Goal: Book appointment/travel/reservation

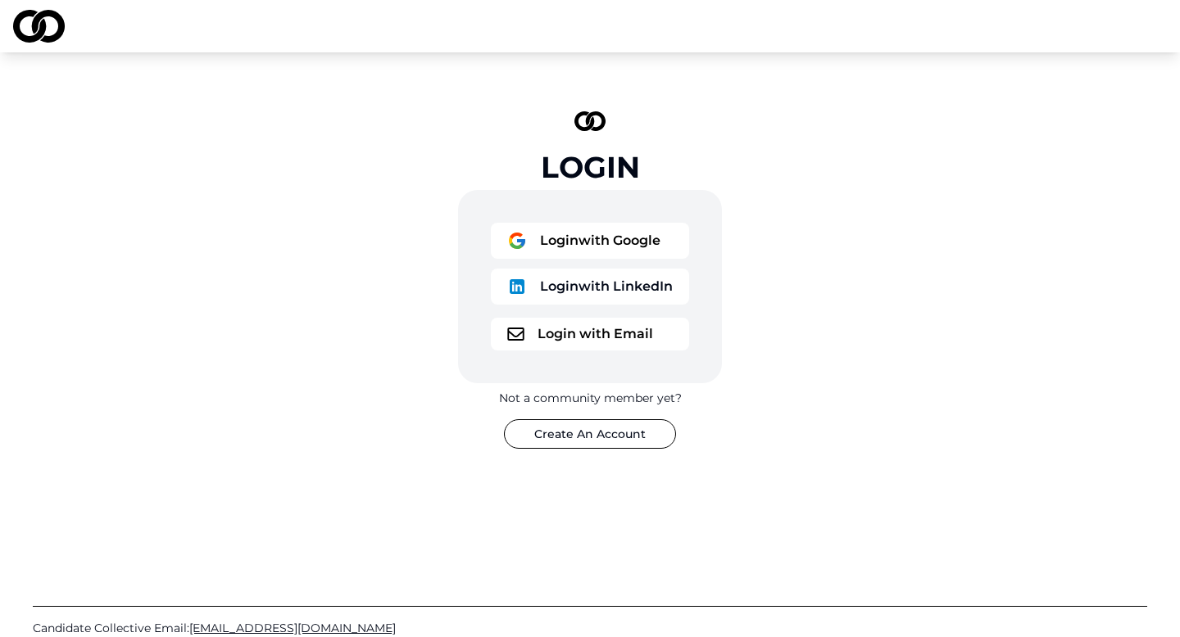
click at [605, 235] on button "Login with Google" at bounding box center [590, 241] width 198 height 36
click at [581, 252] on button "Login with Google" at bounding box center [590, 241] width 198 height 36
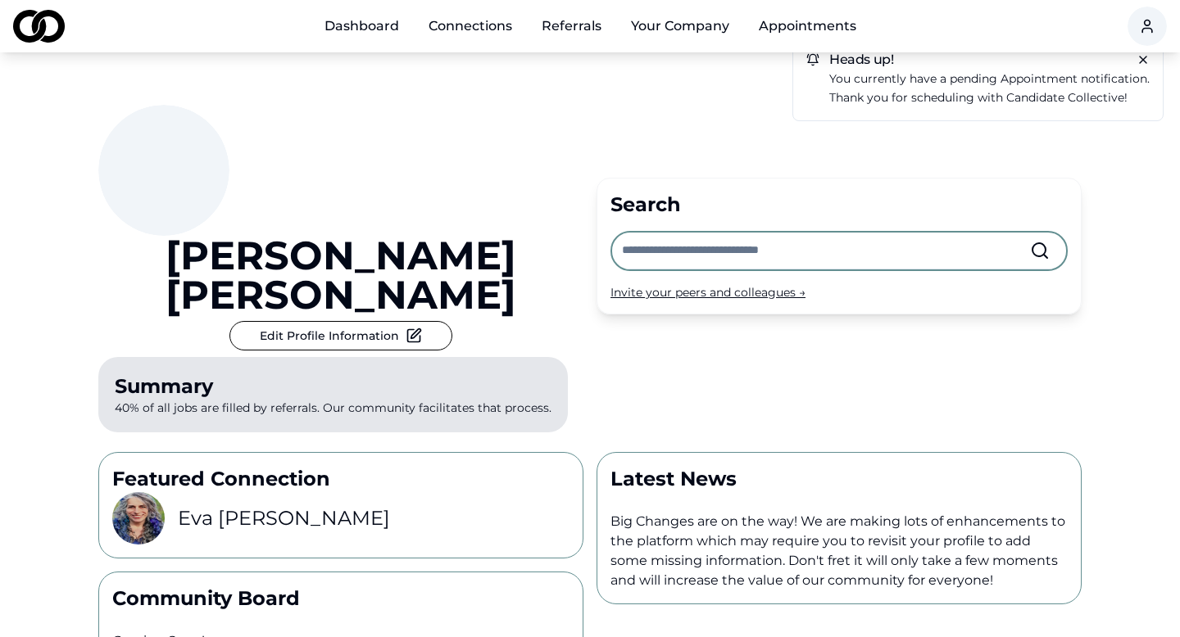
click at [645, 284] on div "Invite your peers and colleagues →" at bounding box center [838, 292] width 457 height 16
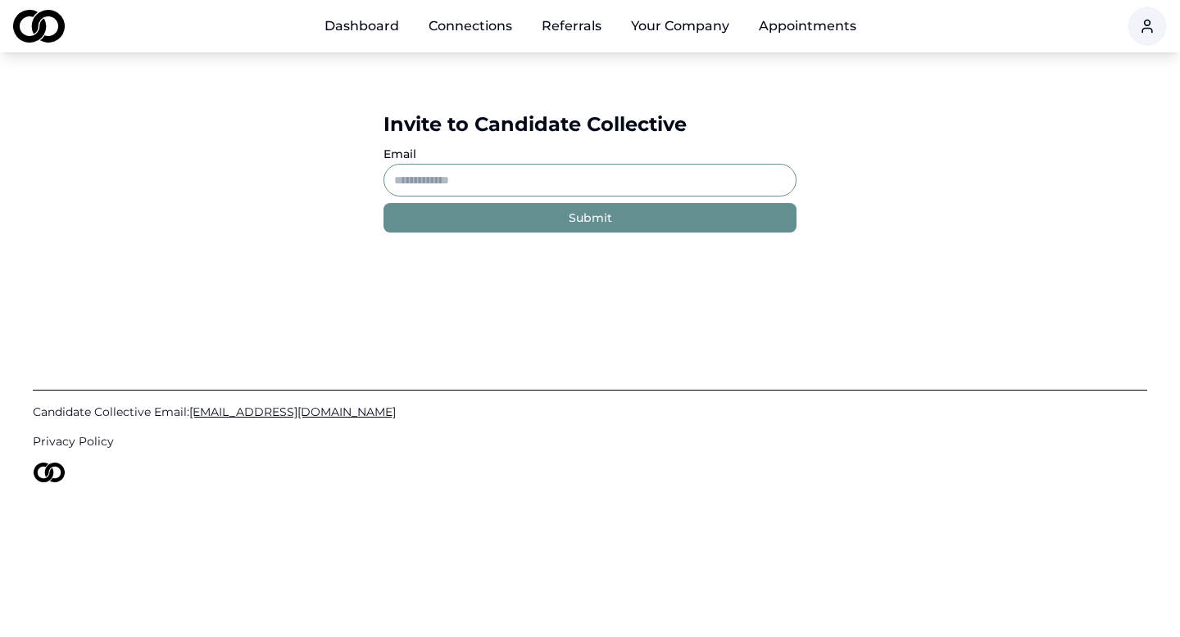
click at [545, 179] on input "Email" at bounding box center [589, 180] width 413 height 33
type input "*"
click at [447, 187] on input "*" at bounding box center [589, 180] width 413 height 33
paste input "**********"
type input "**********"
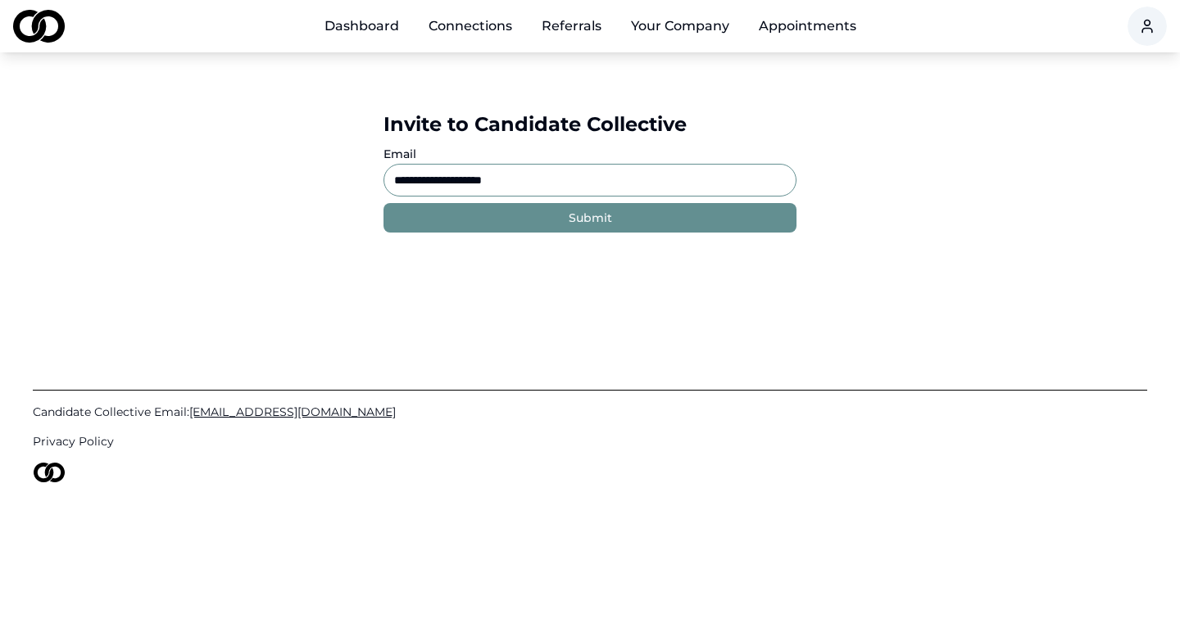
click at [458, 222] on button "Submit" at bounding box center [589, 217] width 413 height 29
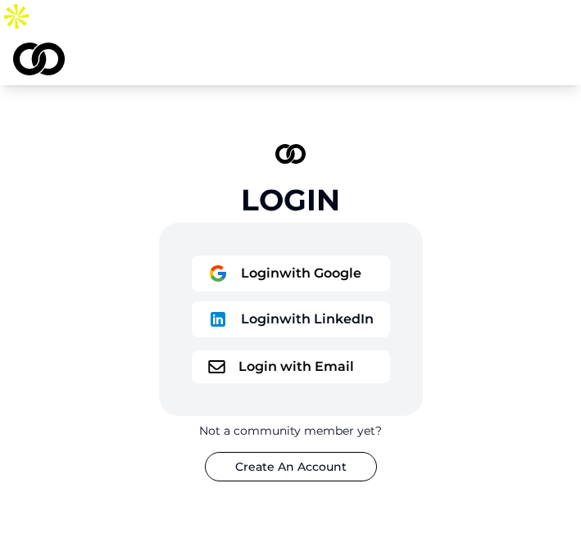
click at [290, 256] on button "Login with Google" at bounding box center [291, 274] width 198 height 36
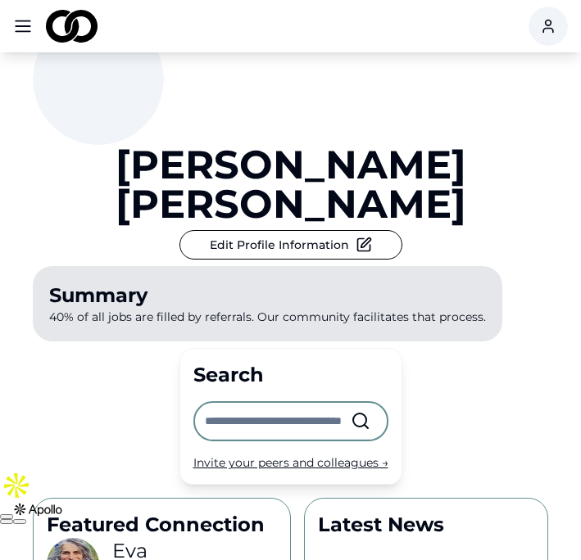
scroll to position [98, 0]
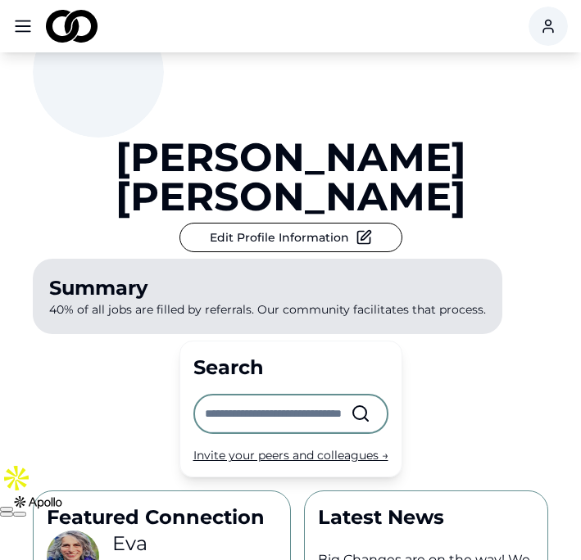
click at [292, 447] on div "Invite your peers and colleagues →" at bounding box center [290, 455] width 195 height 16
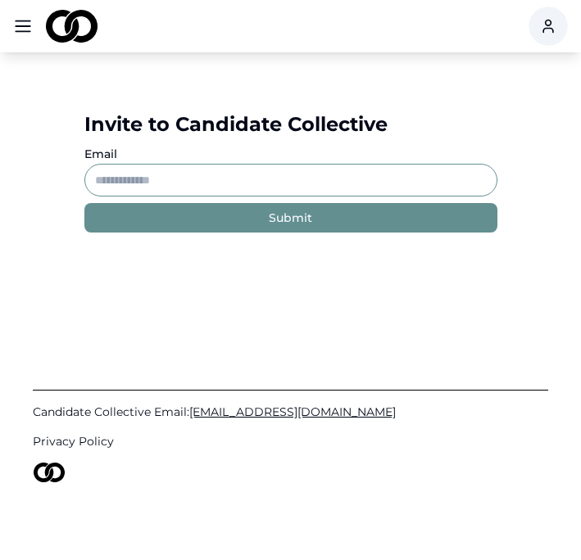
click at [253, 174] on input "Email" at bounding box center [290, 180] width 413 height 33
paste input "**********"
click at [212, 214] on button "Submit" at bounding box center [290, 217] width 413 height 29
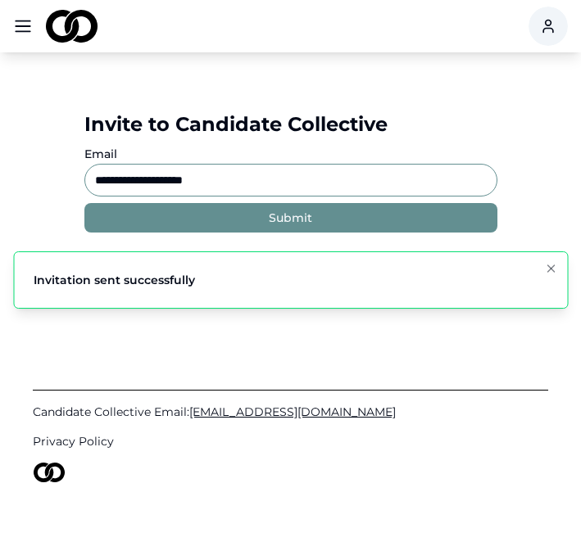
drag, startPoint x: 368, startPoint y: 174, endPoint x: 52, endPoint y: 152, distance: 317.0
click at [52, 152] on div "**********" at bounding box center [291, 172] width 492 height 174
paste input "*"
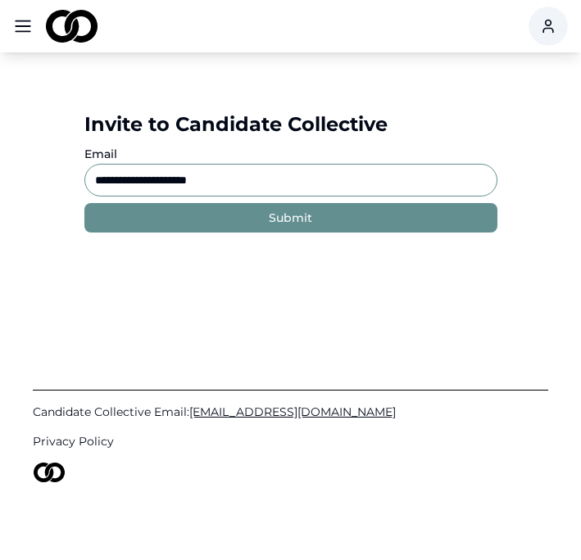
click at [292, 216] on div "Submit" at bounding box center [290, 218] width 43 height 16
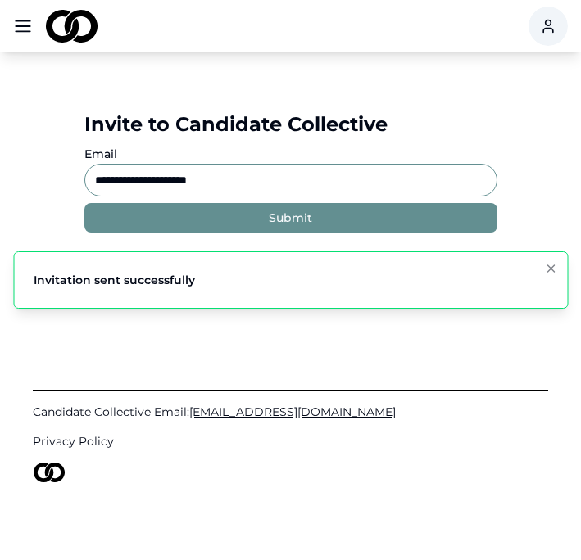
drag, startPoint x: 275, startPoint y: 191, endPoint x: 18, endPoint y: 176, distance: 257.7
click at [18, 176] on div "**********" at bounding box center [290, 171] width 581 height 239
paste input
type input "**********"
click at [171, 218] on button "Submit" at bounding box center [290, 217] width 413 height 29
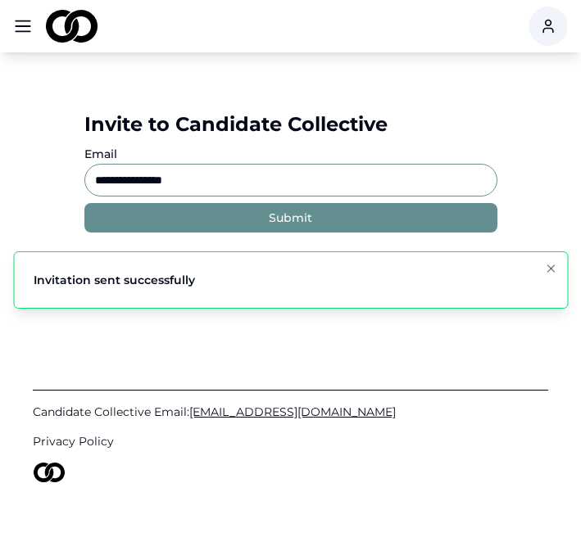
drag, startPoint x: 241, startPoint y: 175, endPoint x: 71, endPoint y: 174, distance: 169.6
click at [71, 174] on form "**********" at bounding box center [290, 171] width 439 height 121
paste input
click at [175, 214] on button "Submit" at bounding box center [290, 217] width 413 height 29
drag, startPoint x: 196, startPoint y: 178, endPoint x: 0, endPoint y: 166, distance: 196.2
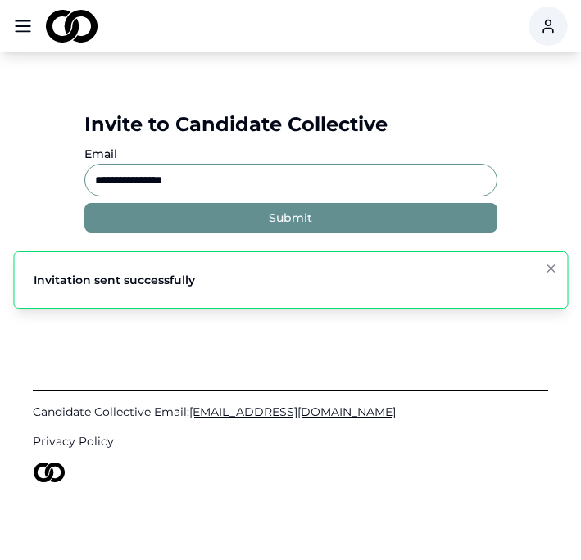
click at [0, 166] on div "**********" at bounding box center [290, 171] width 581 height 239
paste input
click at [124, 210] on button "Submit" at bounding box center [290, 217] width 413 height 29
drag, startPoint x: 327, startPoint y: 184, endPoint x: 36, endPoint y: 157, distance: 292.1
click at [36, 157] on div "**********" at bounding box center [290, 171] width 581 height 239
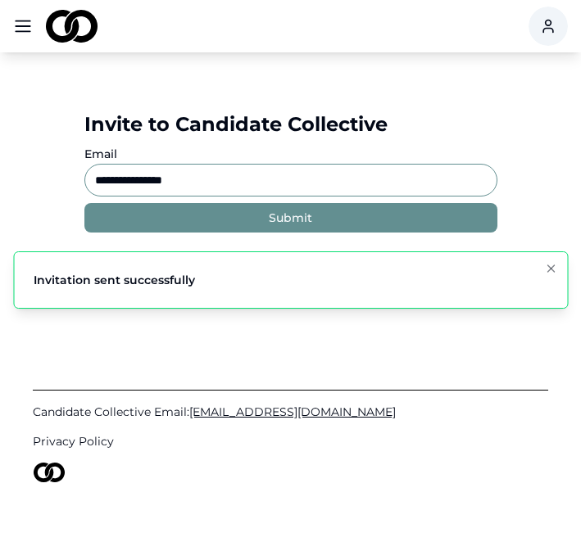
paste input "*"
click at [134, 225] on button "Submit" at bounding box center [290, 217] width 413 height 29
drag, startPoint x: 236, startPoint y: 174, endPoint x: 64, endPoint y: 172, distance: 172.1
click at [64, 172] on div "**********" at bounding box center [291, 172] width 492 height 174
paste input "*"
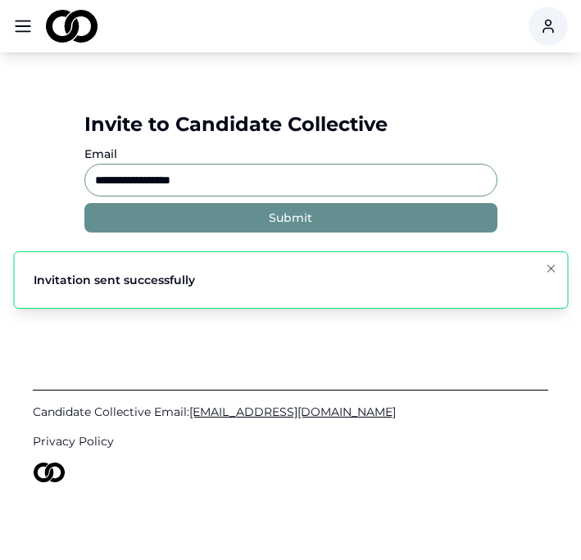
click at [170, 230] on button "Submit" at bounding box center [290, 217] width 413 height 29
drag, startPoint x: 243, startPoint y: 186, endPoint x: 55, endPoint y: 178, distance: 188.6
click at [55, 178] on div "**********" at bounding box center [291, 172] width 492 height 174
paste input "***"
click at [172, 217] on button "Submit" at bounding box center [290, 217] width 413 height 29
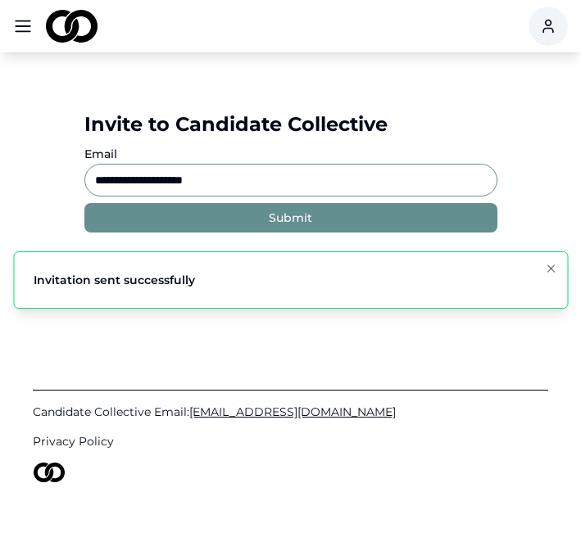
drag, startPoint x: 268, startPoint y: 176, endPoint x: 61, endPoint y: 161, distance: 207.1
click at [61, 161] on div "**********" at bounding box center [291, 172] width 492 height 174
paste input
click at [204, 215] on button "Submit" at bounding box center [290, 217] width 413 height 29
drag, startPoint x: 240, startPoint y: 184, endPoint x: 47, endPoint y: 189, distance: 193.4
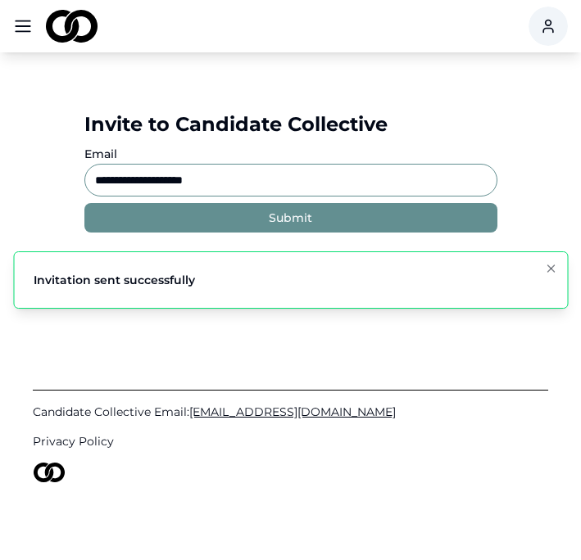
click at [47, 189] on div "**********" at bounding box center [291, 172] width 492 height 174
drag, startPoint x: 252, startPoint y: 184, endPoint x: 66, endPoint y: 152, distance: 188.6
click at [66, 152] on div "**********" at bounding box center [291, 172] width 492 height 174
paste input
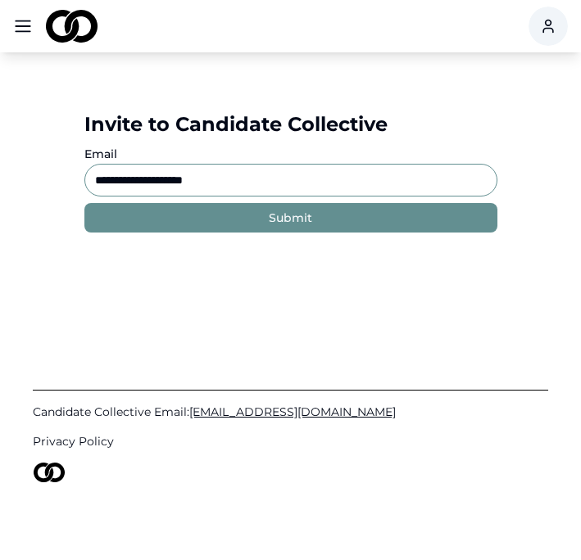
click at [191, 219] on button "Submit" at bounding box center [290, 217] width 413 height 29
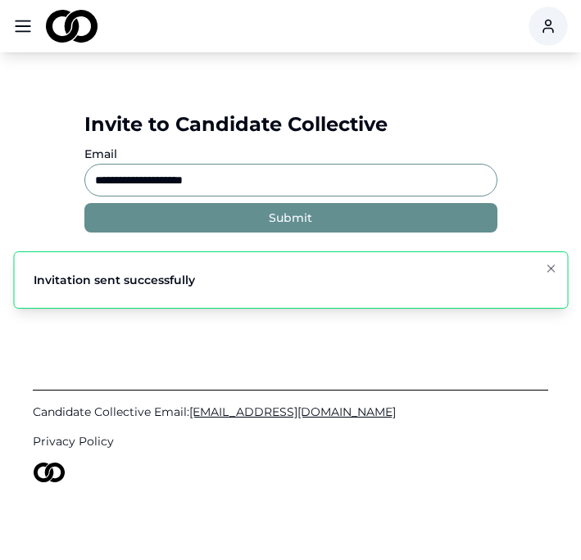
drag, startPoint x: 305, startPoint y: 176, endPoint x: 71, endPoint y: 147, distance: 235.3
click at [71, 147] on form "**********" at bounding box center [290, 171] width 439 height 121
paste input
click at [175, 225] on button "Submit" at bounding box center [290, 217] width 413 height 29
drag, startPoint x: 206, startPoint y: 186, endPoint x: 93, endPoint y: 184, distance: 113.1
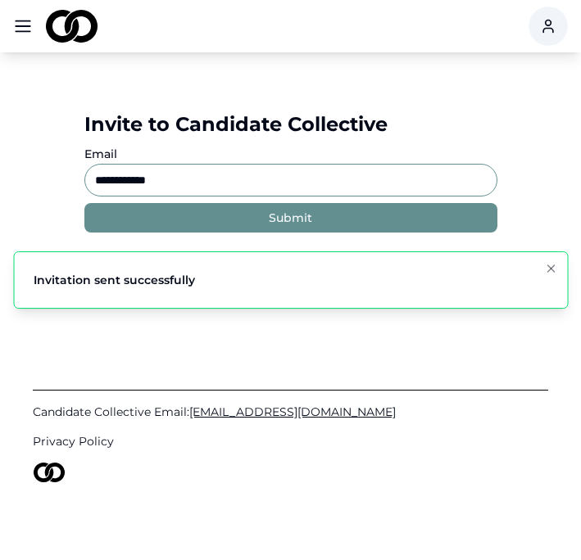
click at [93, 184] on input "**********" at bounding box center [290, 180] width 413 height 33
paste input "****"
click at [199, 213] on button "Submit" at bounding box center [290, 217] width 413 height 29
drag, startPoint x: 221, startPoint y: 179, endPoint x: 81, endPoint y: 170, distance: 140.4
click at [86, 170] on input "**********" at bounding box center [290, 180] width 413 height 33
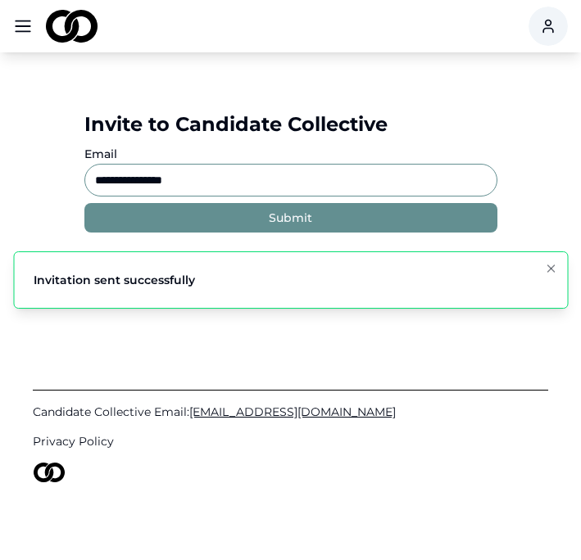
paste input "*********"
type input "**********"
click at [186, 209] on button "Submit" at bounding box center [290, 217] width 413 height 29
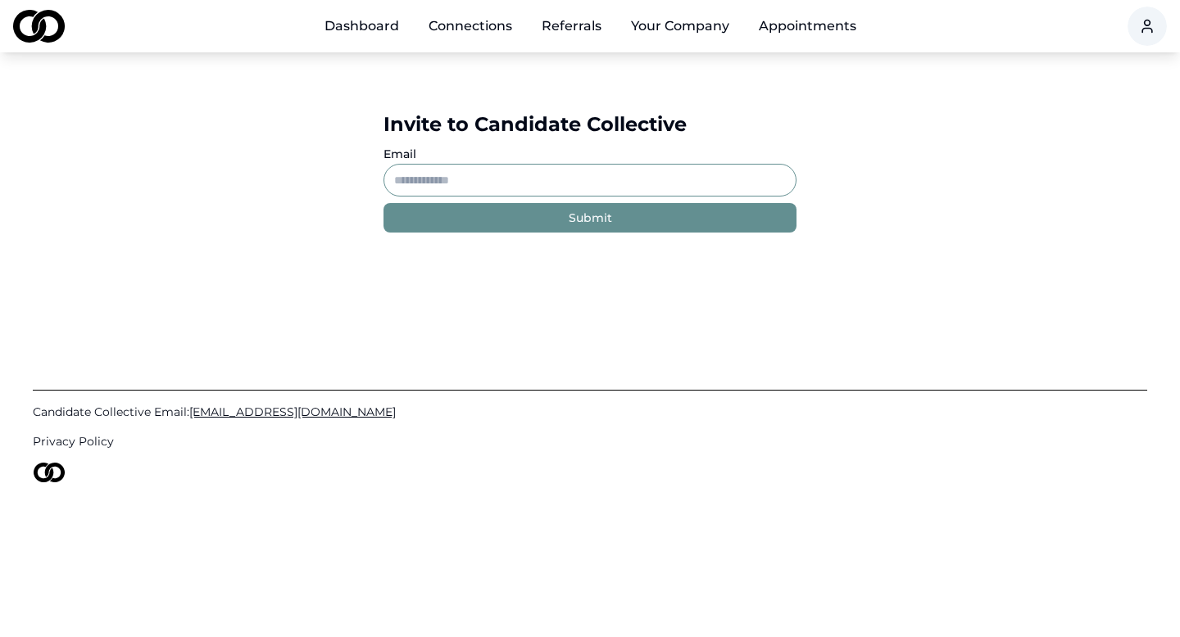
click at [367, 24] on link "Dashboard" at bounding box center [361, 26] width 101 height 33
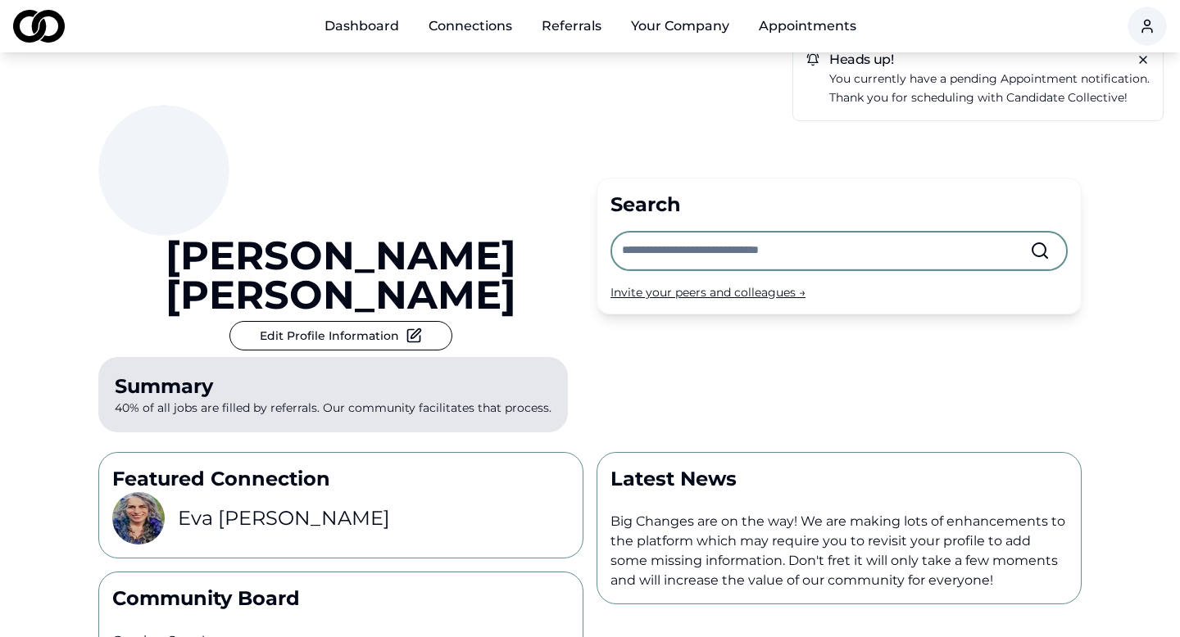
click at [680, 233] on input "text" at bounding box center [826, 251] width 408 height 36
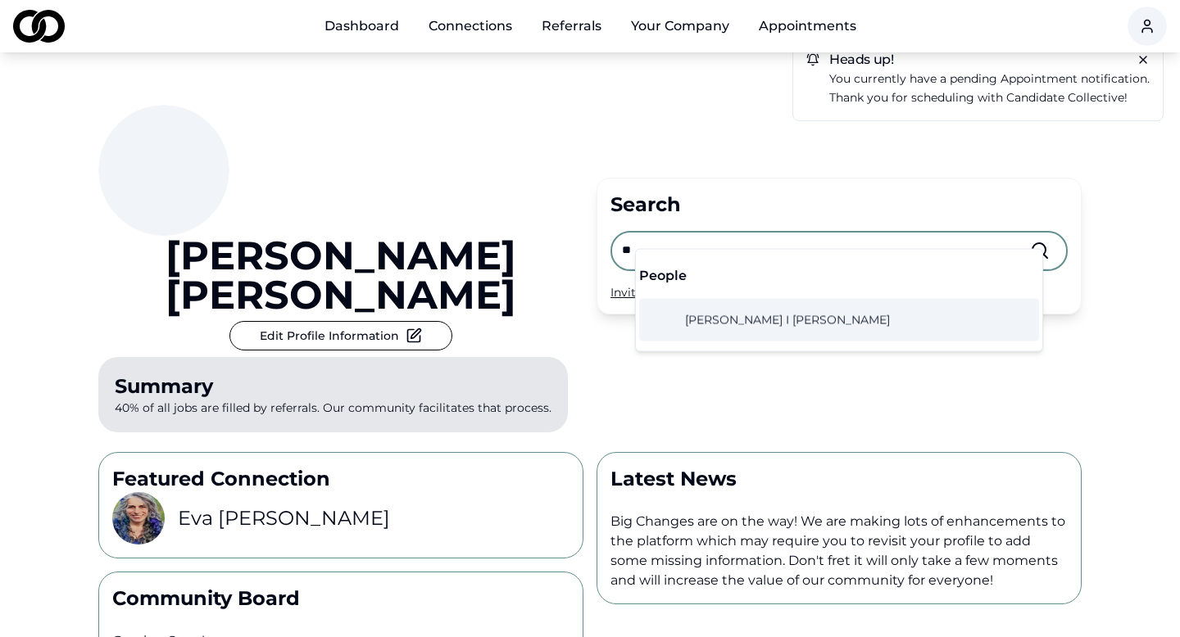
type input "*"
click at [556, 189] on div "Michael Sherman Edit Profile Information Summary 40% of all jobs are filled by …" at bounding box center [340, 272] width 485 height 334
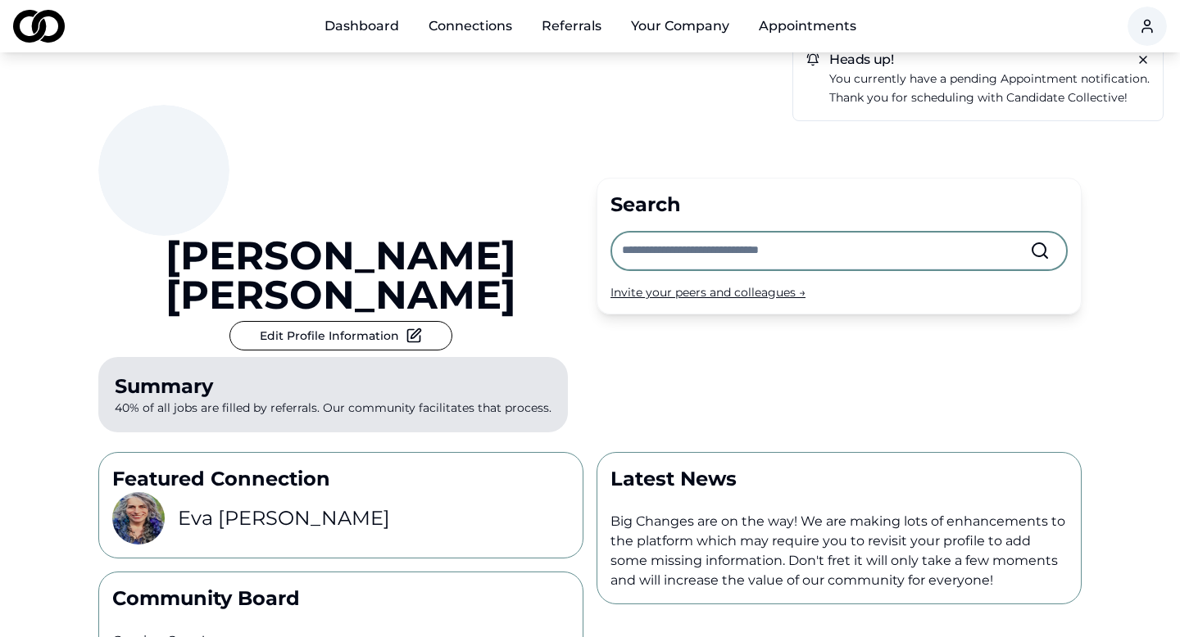
click at [694, 284] on div "Invite your peers and colleagues →" at bounding box center [838, 292] width 457 height 16
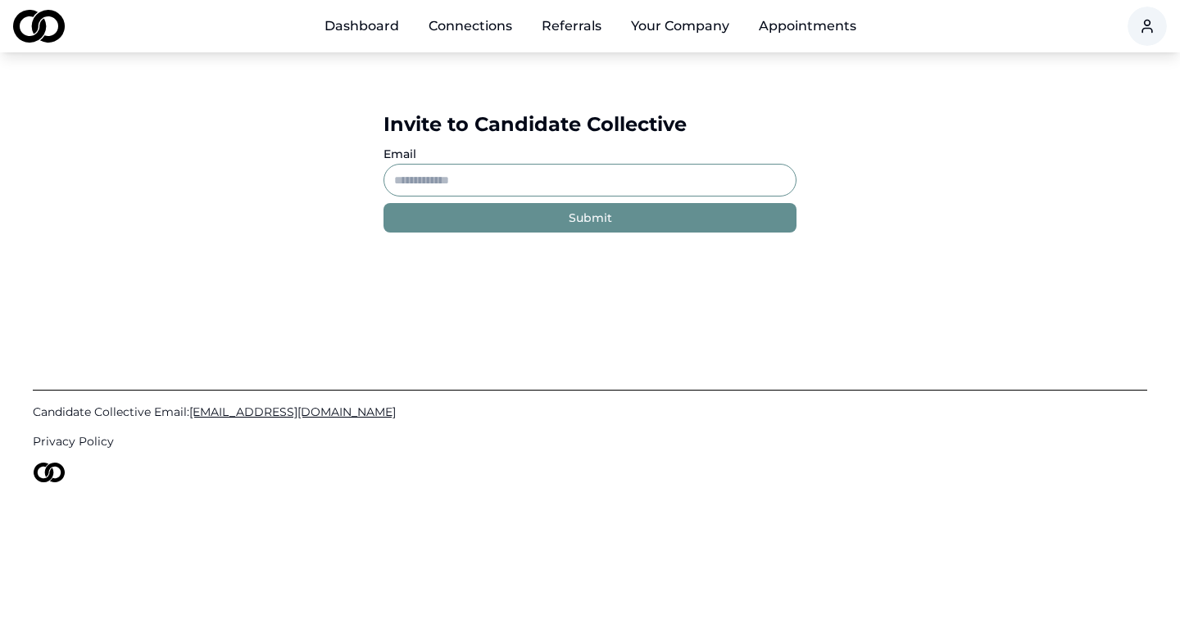
click at [552, 184] on input "Email" at bounding box center [589, 180] width 413 height 33
paste input "**********"
click at [543, 216] on button "Submit" at bounding box center [589, 217] width 413 height 29
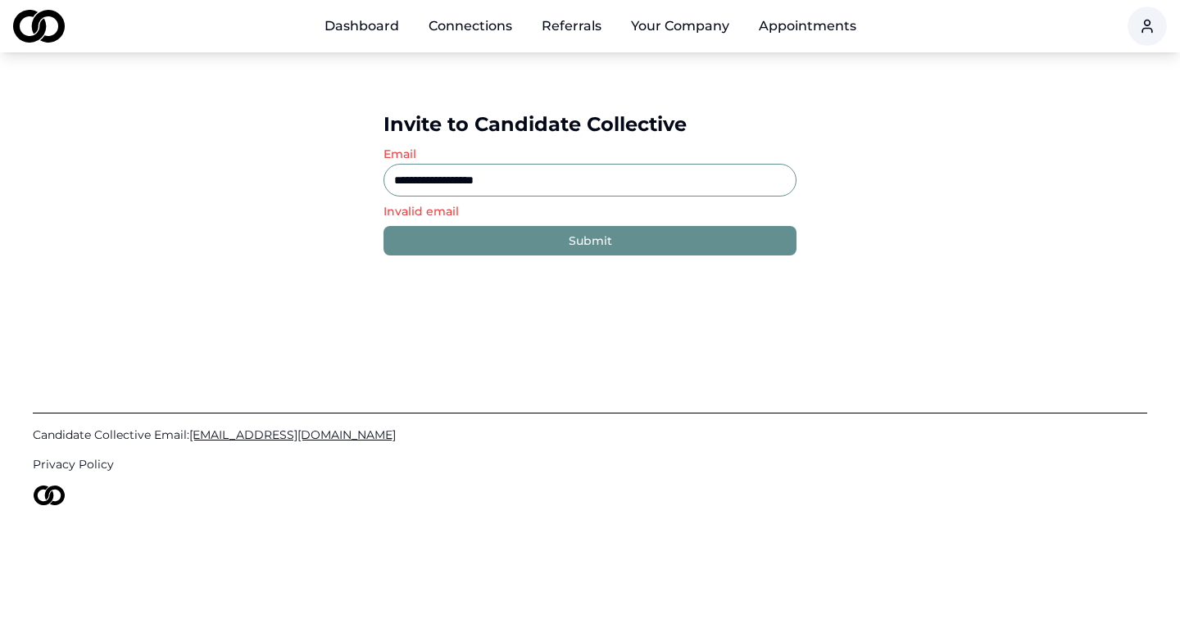
click at [395, 179] on input "**********" at bounding box center [589, 180] width 413 height 33
click at [398, 182] on input "**********" at bounding box center [589, 180] width 413 height 33
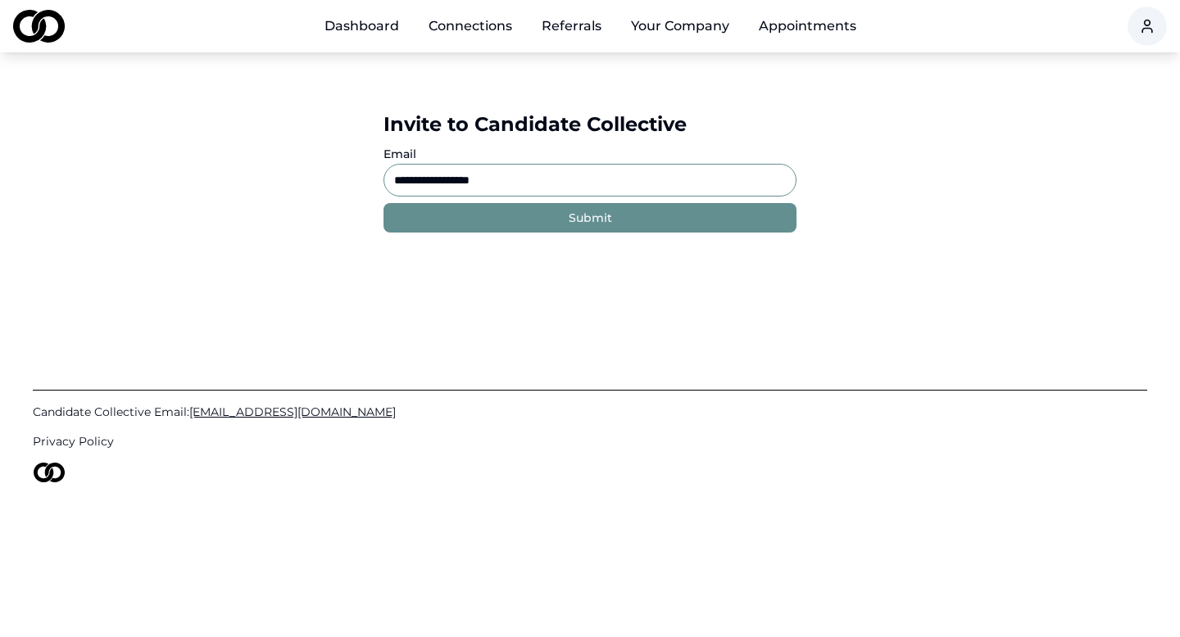
type input "**********"
click at [548, 220] on button "Submit" at bounding box center [589, 217] width 413 height 29
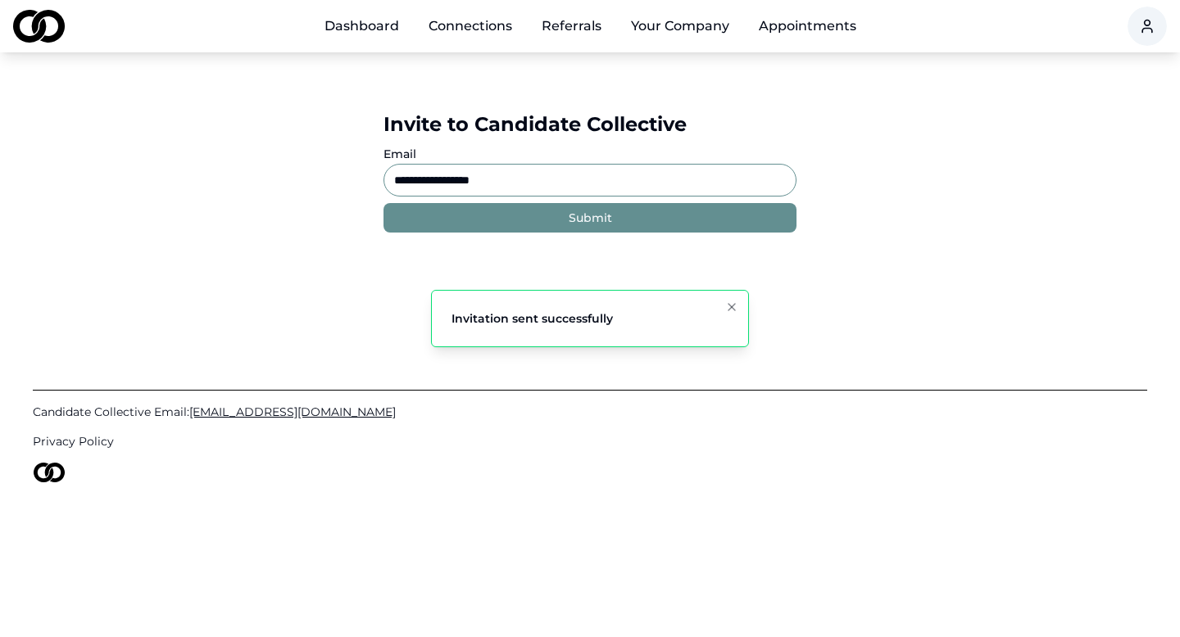
click at [361, 26] on link "Dashboard" at bounding box center [361, 26] width 101 height 33
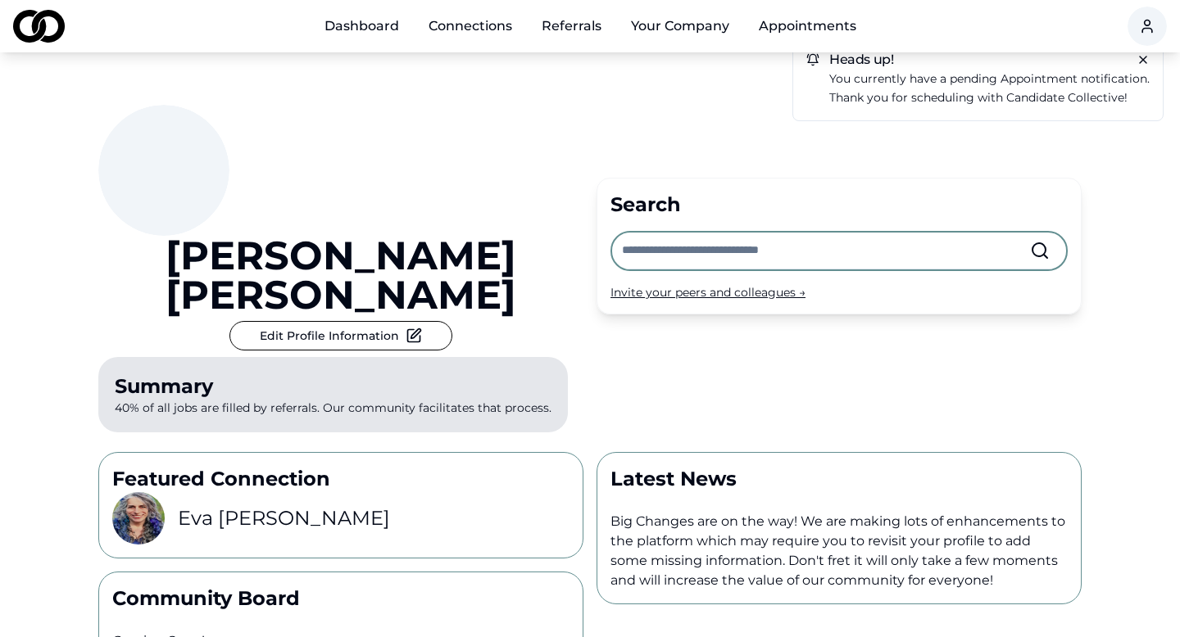
click at [678, 238] on input "text" at bounding box center [826, 251] width 408 height 36
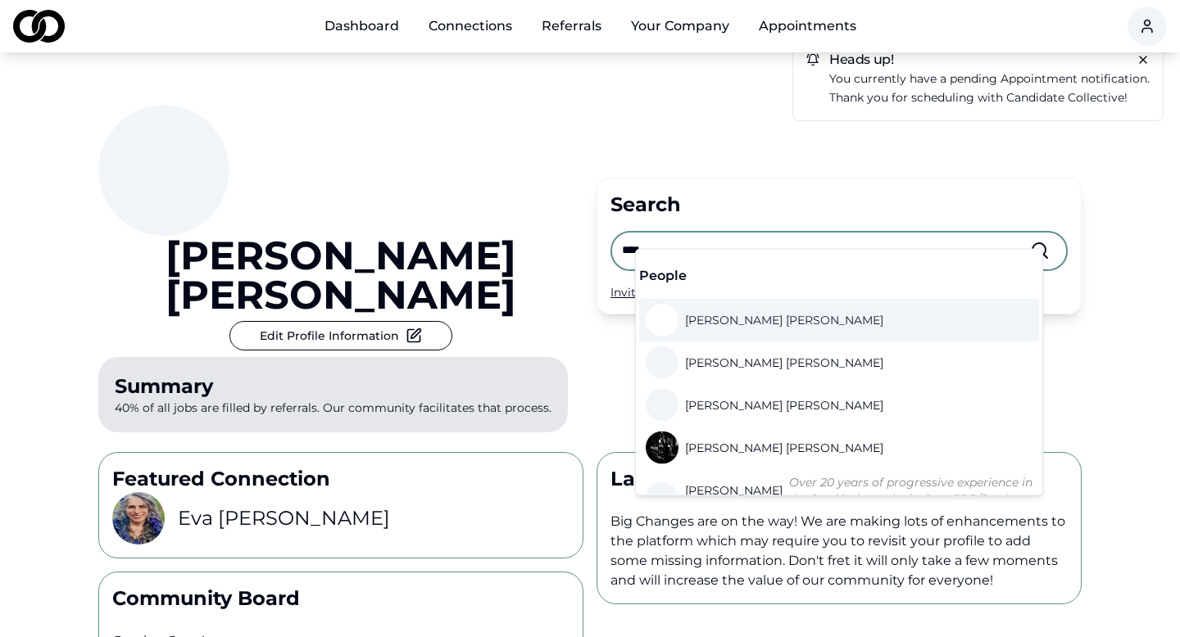
type input "****"
click at [735, 328] on span "Kathy Tran" at bounding box center [784, 320] width 198 height 16
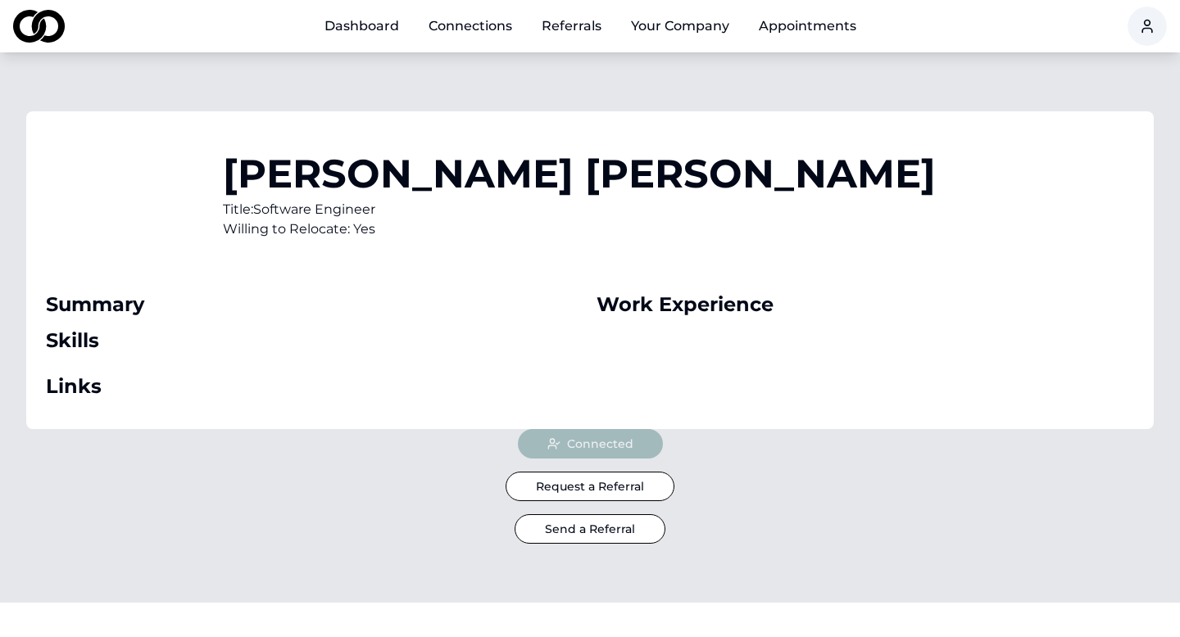
click at [601, 532] on button "Send a Referral" at bounding box center [590, 529] width 151 height 29
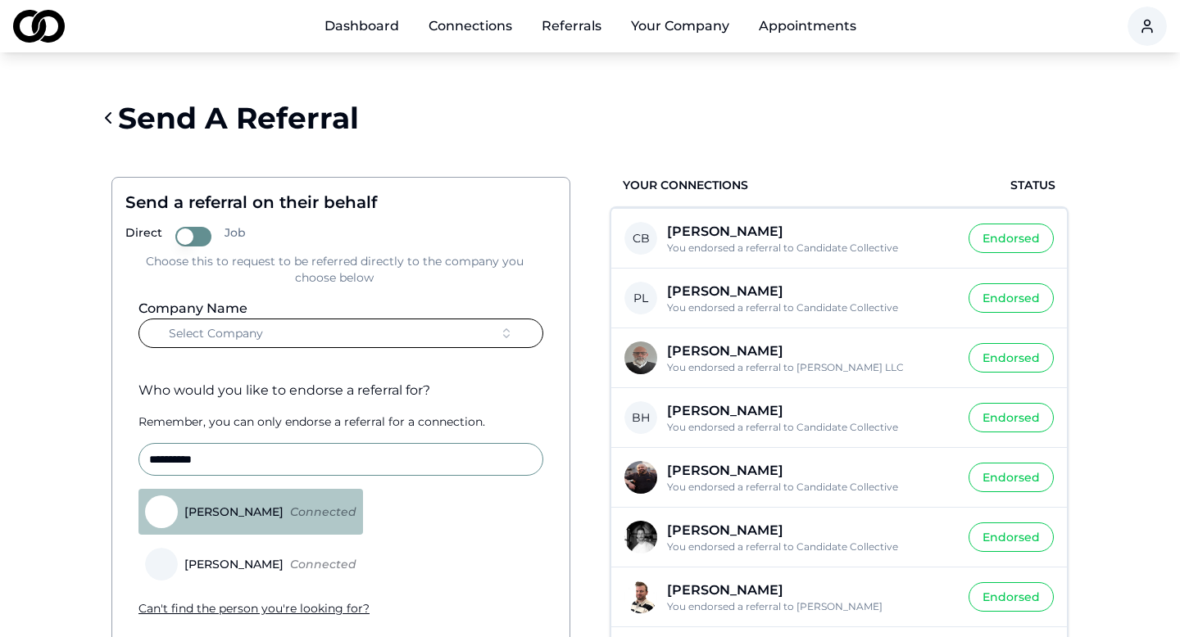
click at [339, 338] on button "Select Company" at bounding box center [340, 333] width 405 height 29
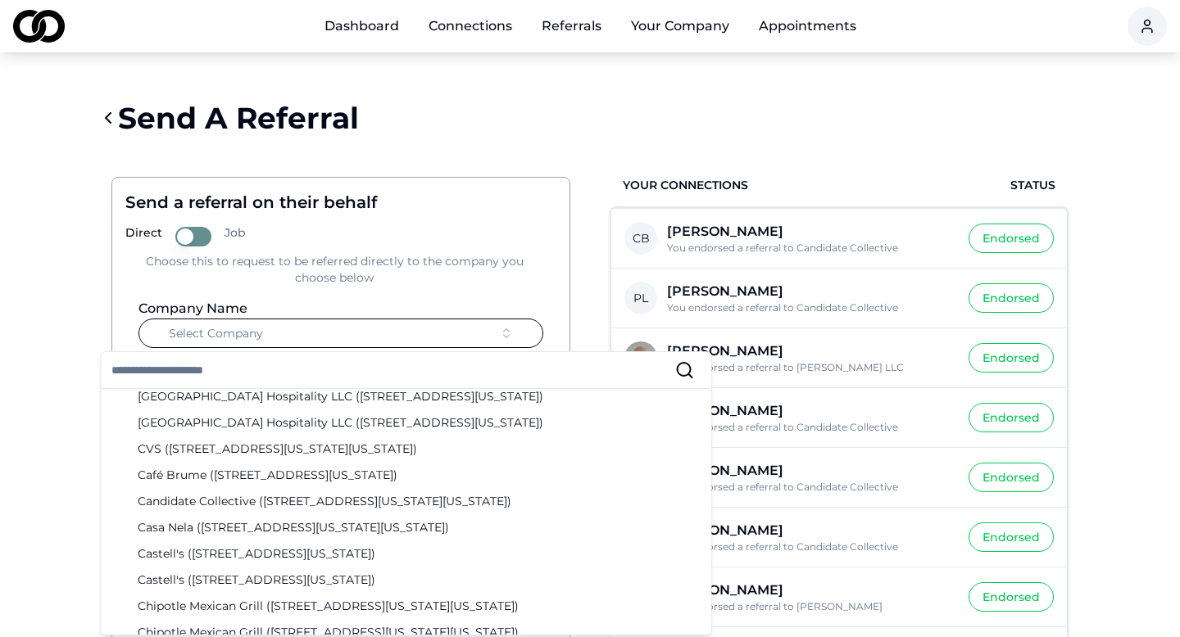
scroll to position [382, 0]
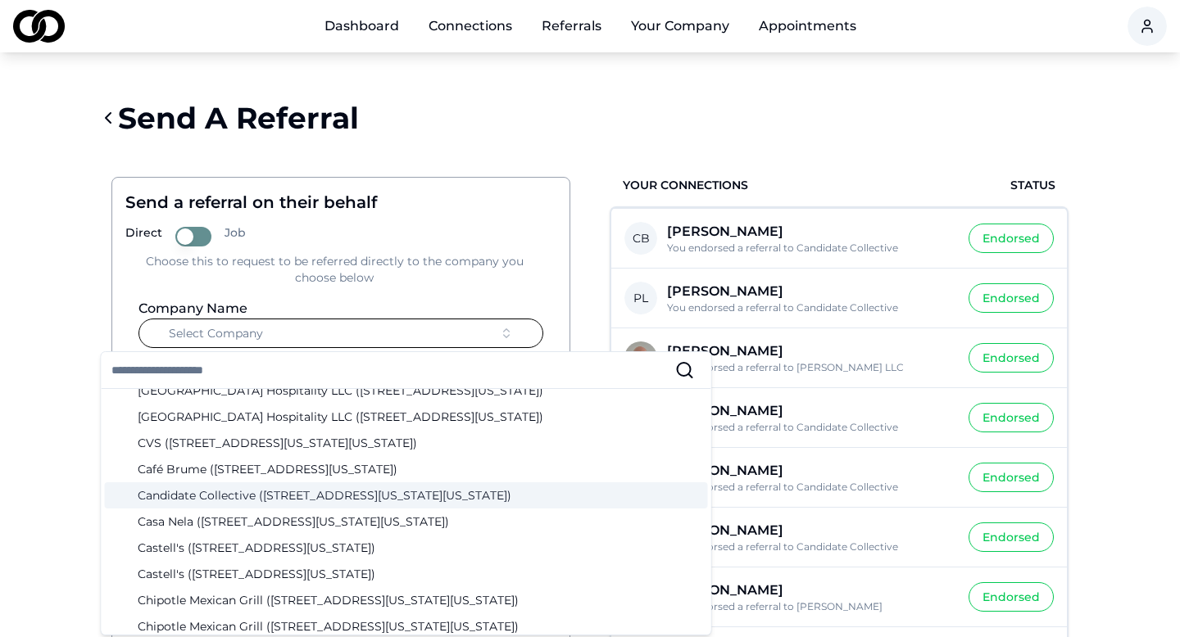
click at [230, 501] on div "Candidate Collective (12 West 44th Street, New York, New York)" at bounding box center [406, 496] width 603 height 26
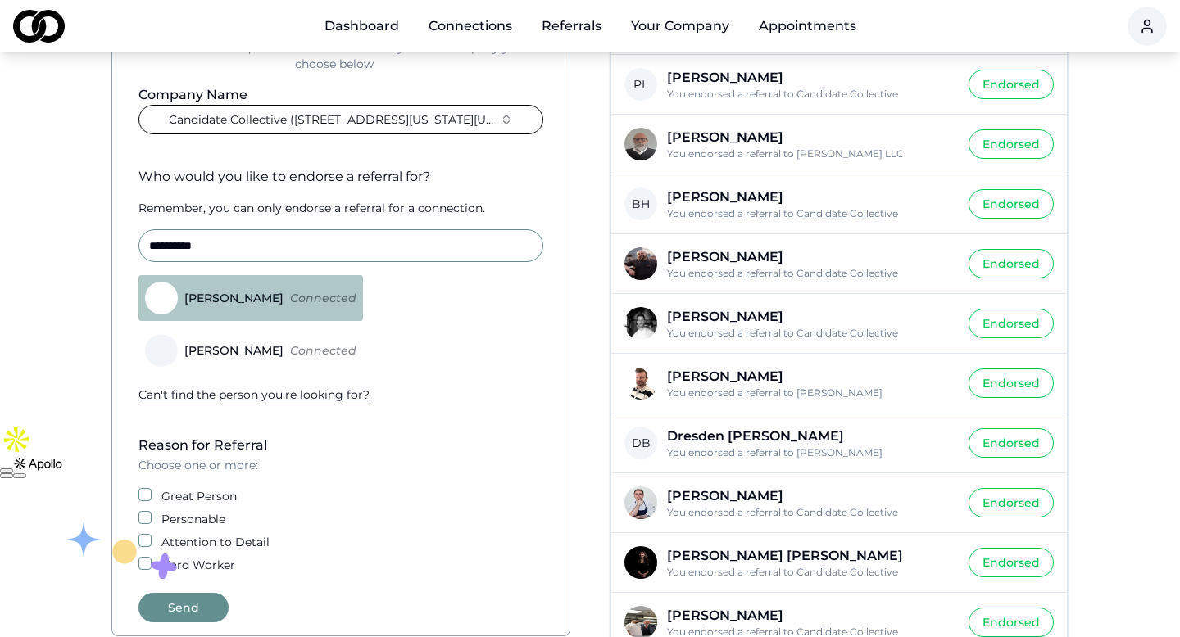
scroll to position [234, 0]
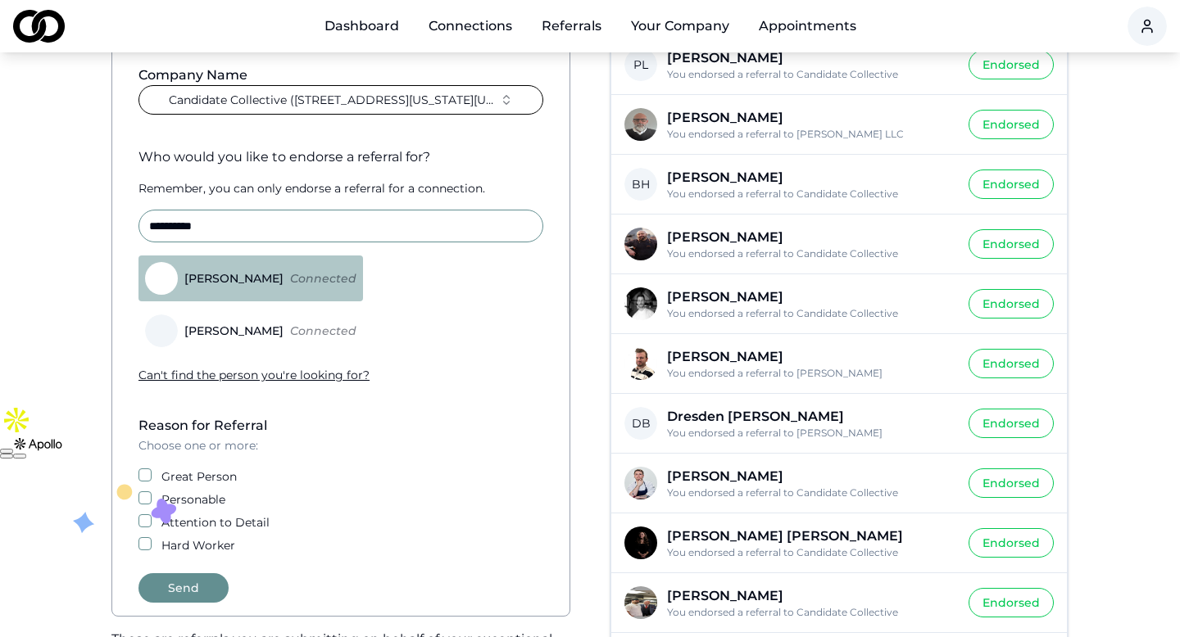
click at [189, 478] on label "Great Person" at bounding box center [198, 477] width 75 height 16
click at [152, 478] on button "Great Person" at bounding box center [144, 475] width 13 height 13
click at [141, 516] on button "Attention to Detail" at bounding box center [144, 521] width 13 height 13
click at [143, 505] on div "Personable" at bounding box center [340, 500] width 405 height 16
click at [144, 499] on button "Personable" at bounding box center [144, 498] width 13 height 13
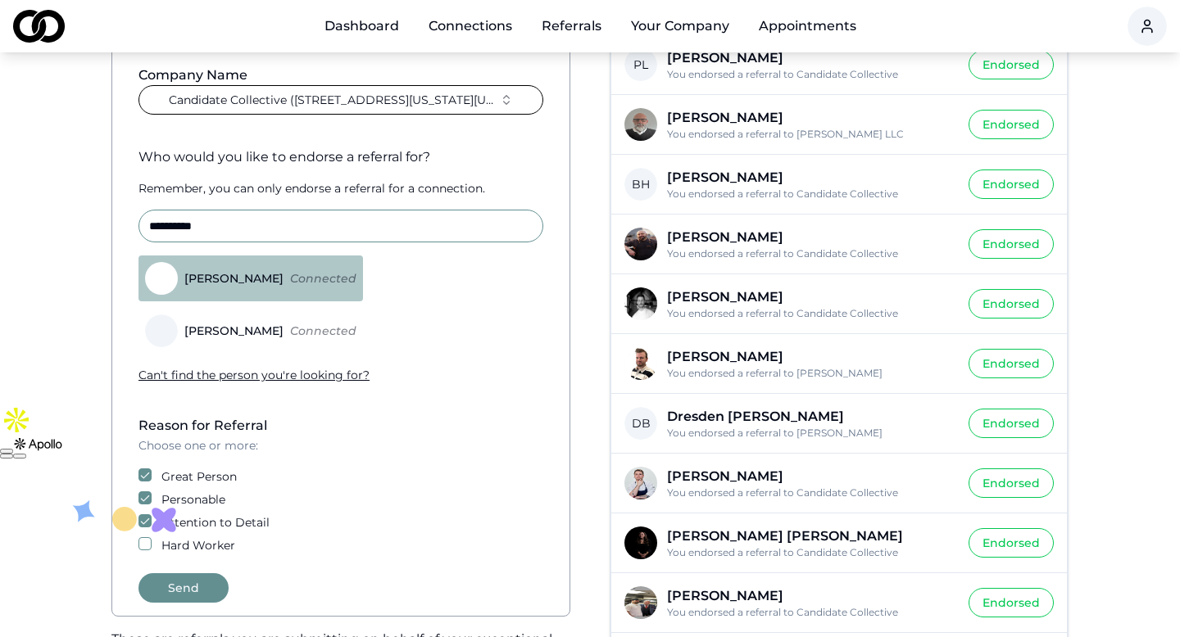
click at [139, 548] on button "Hard Worker" at bounding box center [144, 543] width 13 height 13
click at [189, 582] on button "Send" at bounding box center [183, 588] width 90 height 29
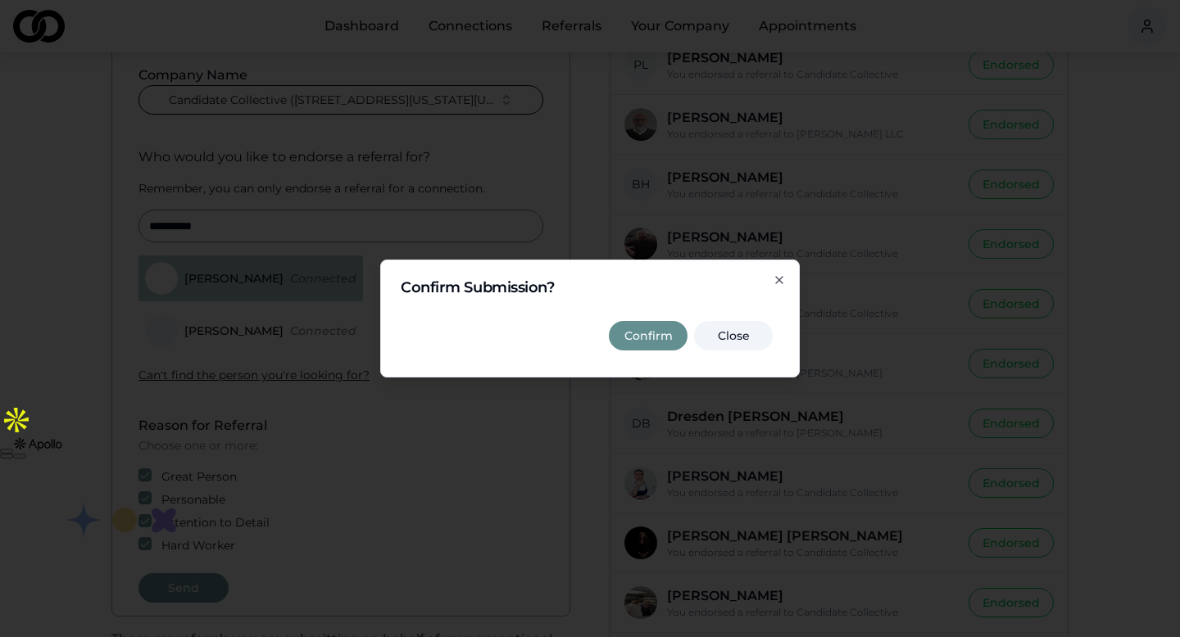
click at [657, 329] on button "Confirm" at bounding box center [648, 335] width 79 height 29
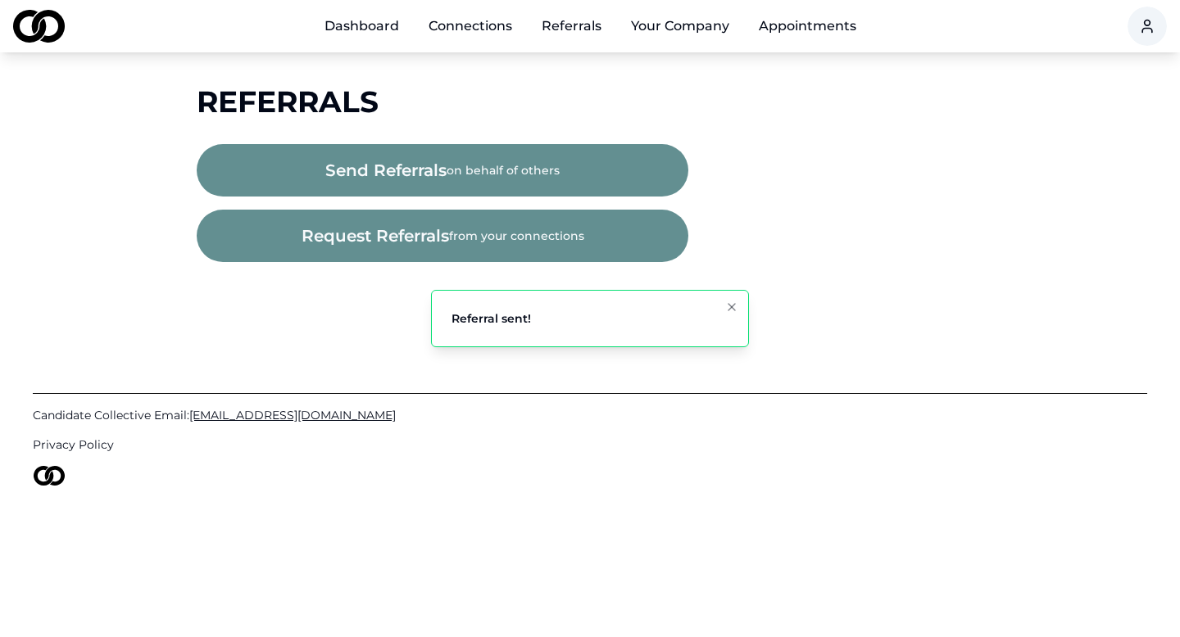
click at [631, 35] on div "Main" at bounding box center [631, 35] width 0 height 1
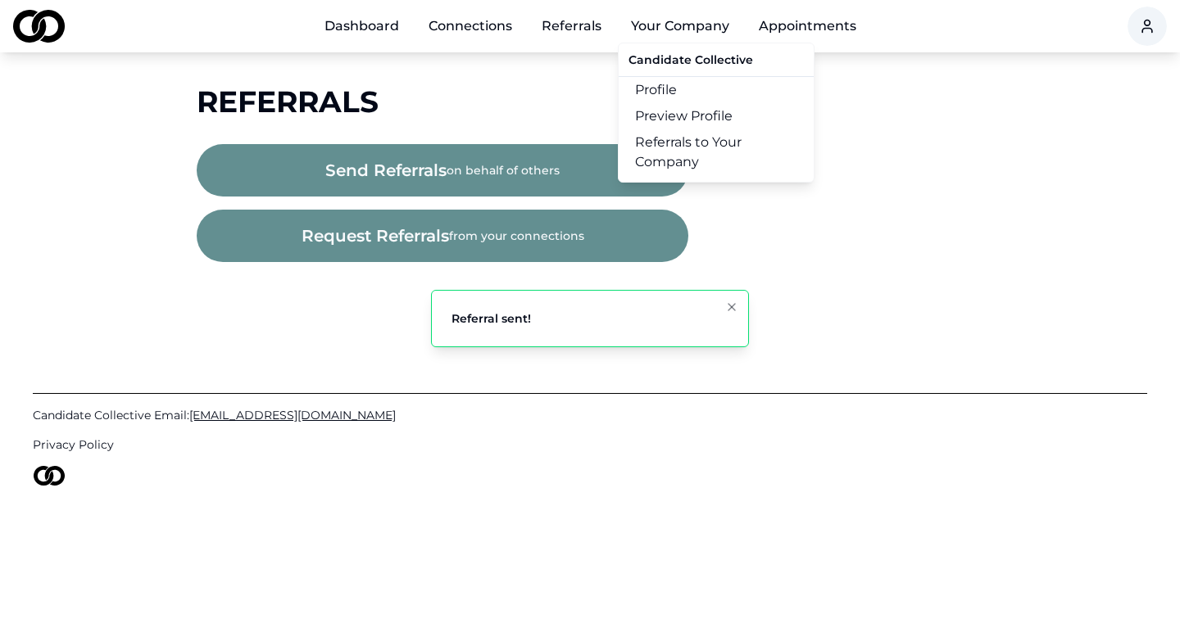
click at [659, 140] on link "Referrals to Your Company" at bounding box center [716, 152] width 195 height 46
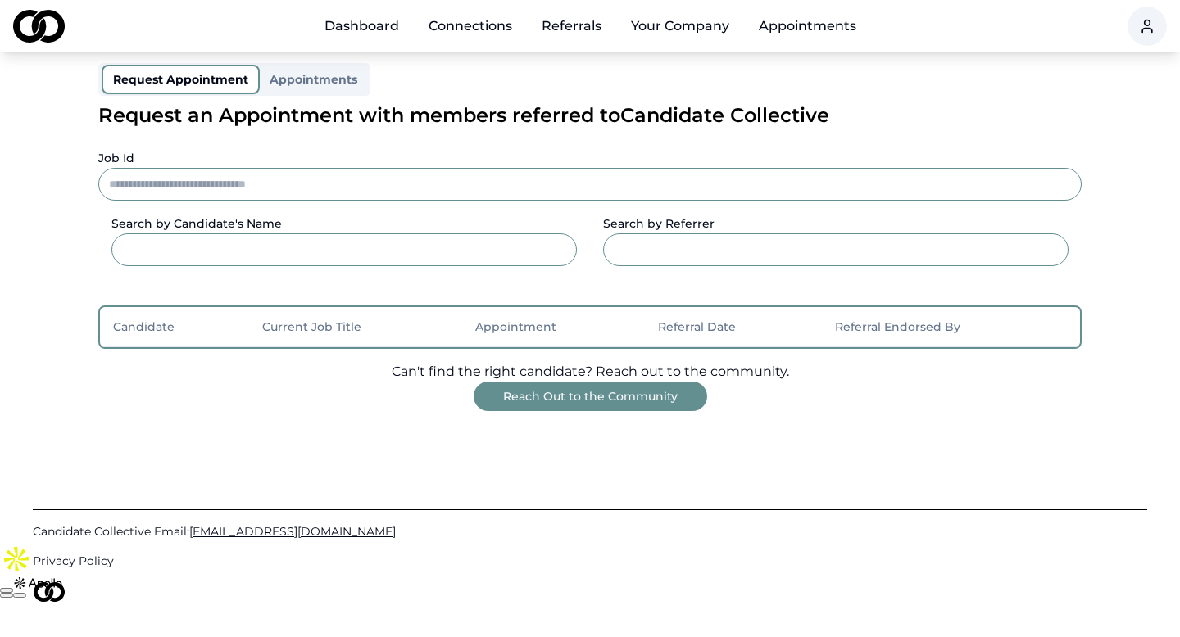
scroll to position [137, 0]
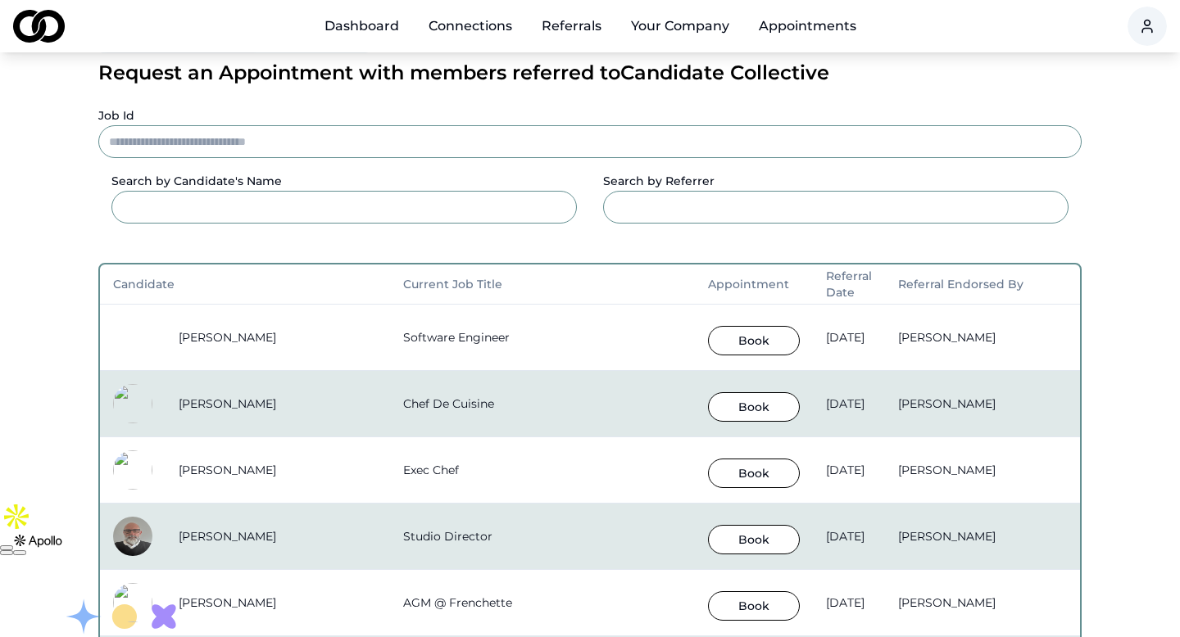
click at [708, 339] on button "Book" at bounding box center [754, 340] width 92 height 29
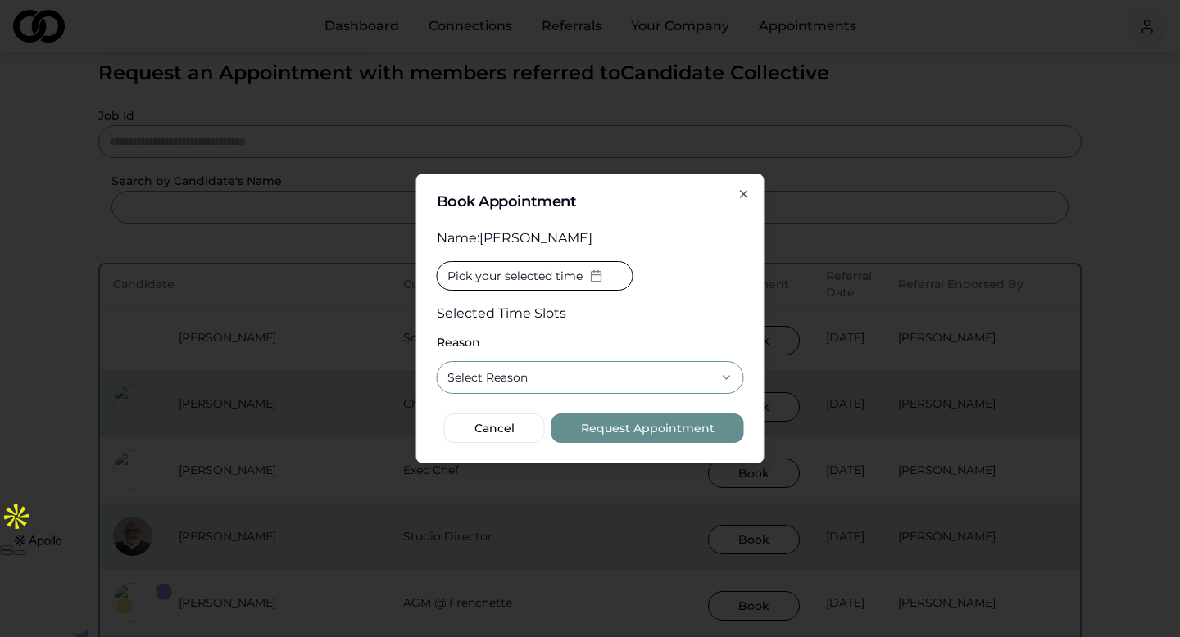
click at [554, 278] on span "Pick your selected time" at bounding box center [514, 276] width 135 height 16
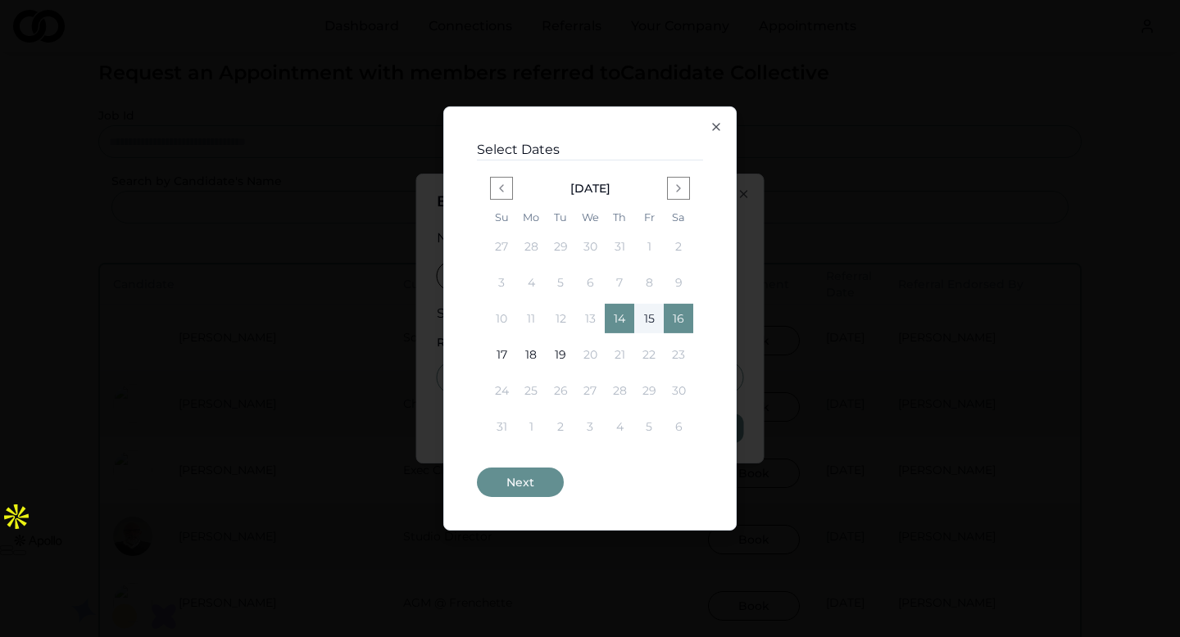
click at [623, 321] on button "14" at bounding box center [619, 318] width 29 height 29
click at [524, 481] on button "Next" at bounding box center [520, 482] width 87 height 29
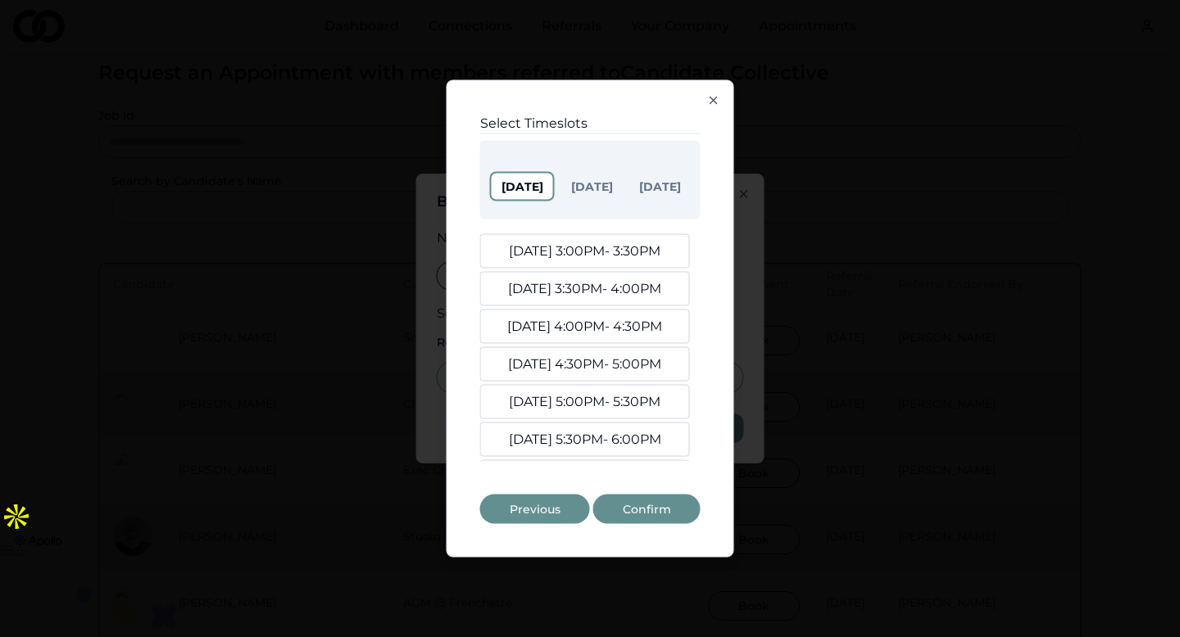
scroll to position [54, 0]
click at [580, 442] on button "Aug. 14, 6:00PM - 6:30PM" at bounding box center [585, 441] width 210 height 34
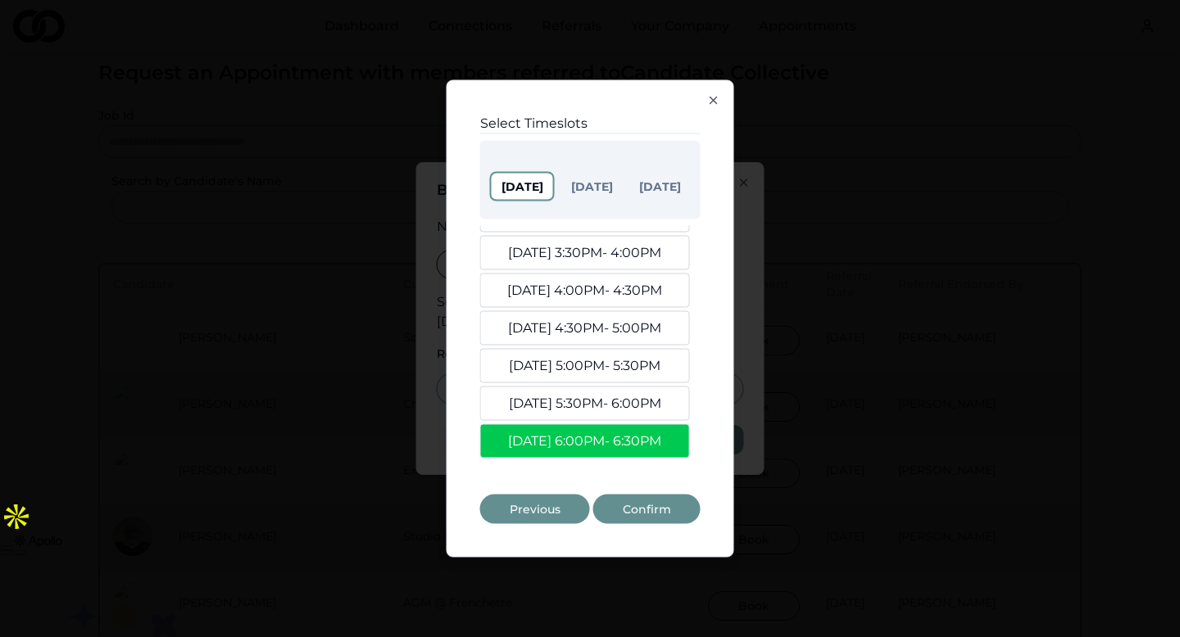
click at [590, 401] on button "Aug. 14, 5:30PM - 6:00PM" at bounding box center [585, 404] width 210 height 34
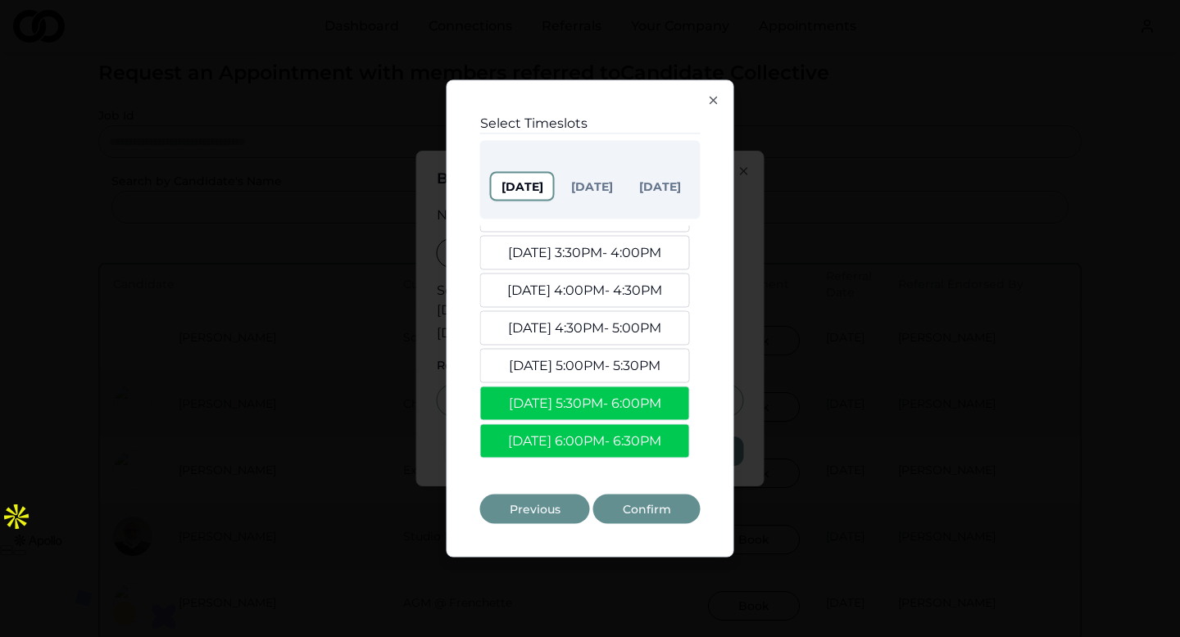
click at [608, 356] on button "Aug. 14, 5:00PM - 5:30PM" at bounding box center [585, 366] width 210 height 34
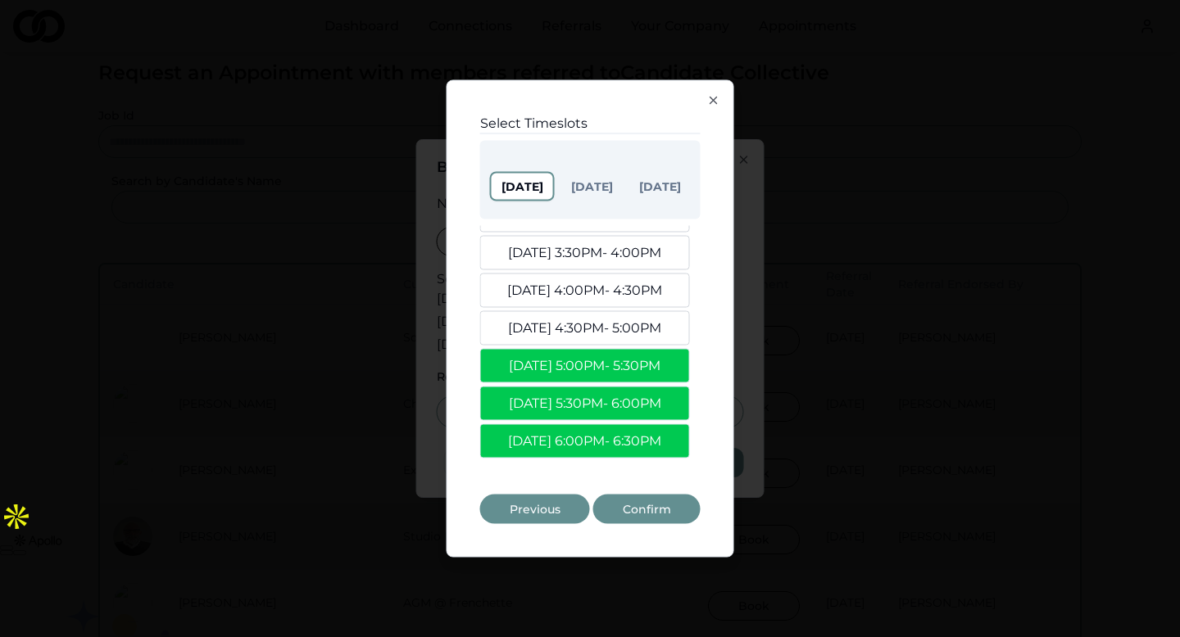
click at [594, 182] on button "Aug 15" at bounding box center [591, 187] width 61 height 26
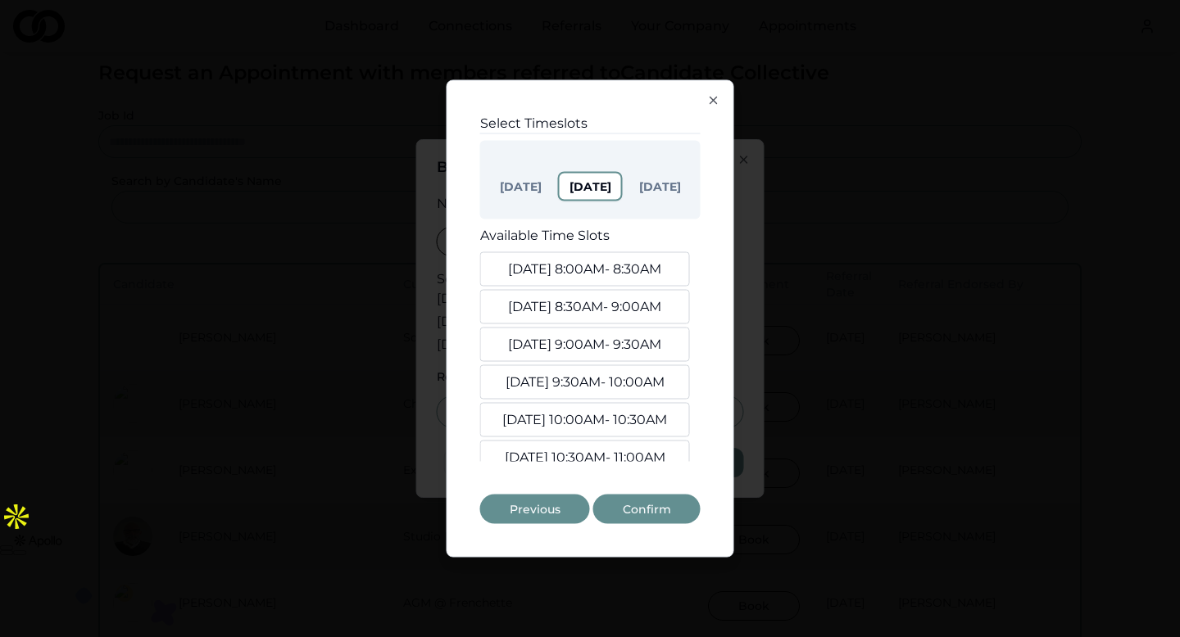
click at [594, 276] on button "Aug. 15, 8:00AM - 8:30AM" at bounding box center [585, 269] width 210 height 34
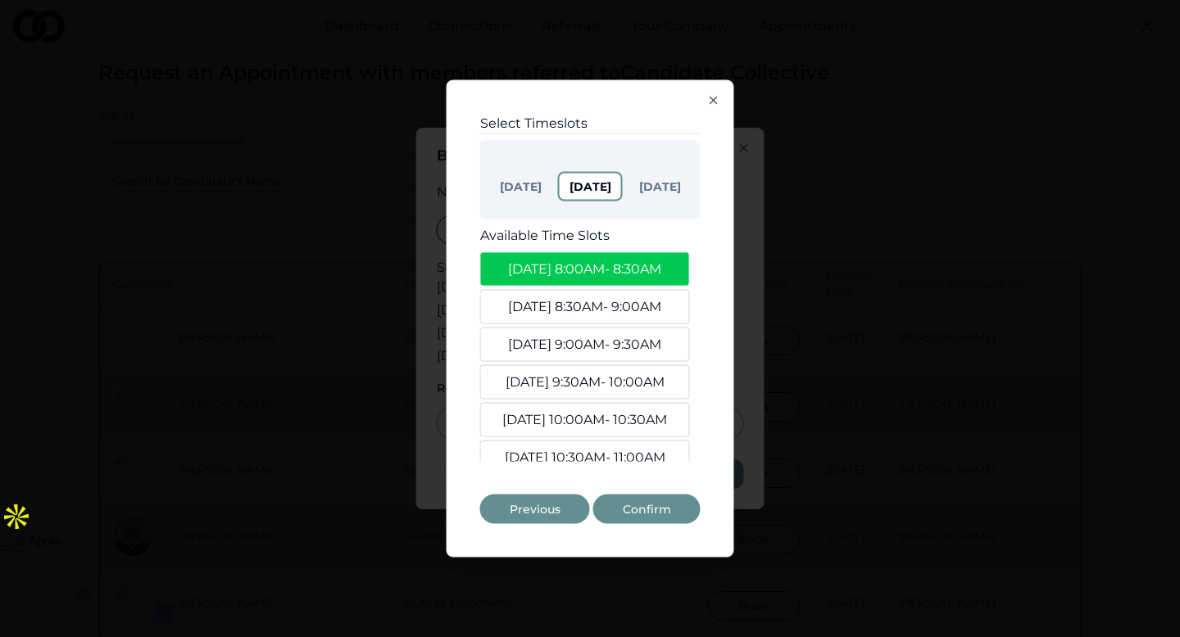
click at [593, 300] on button "Aug. 15, 8:30AM - 9:00AM" at bounding box center [585, 307] width 210 height 34
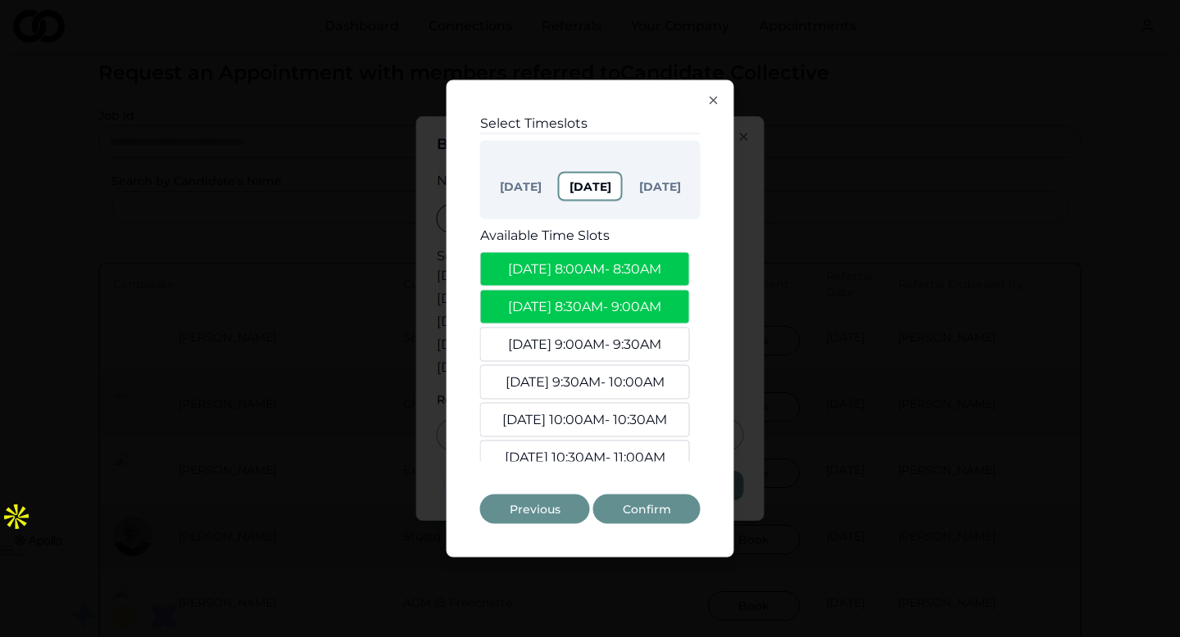
click at [605, 392] on button "Aug. 15, 9:30AM - 10:00AM" at bounding box center [585, 382] width 210 height 34
click at [605, 415] on button "Aug. 15, 10:00AM - 10:30AM" at bounding box center [585, 420] width 210 height 34
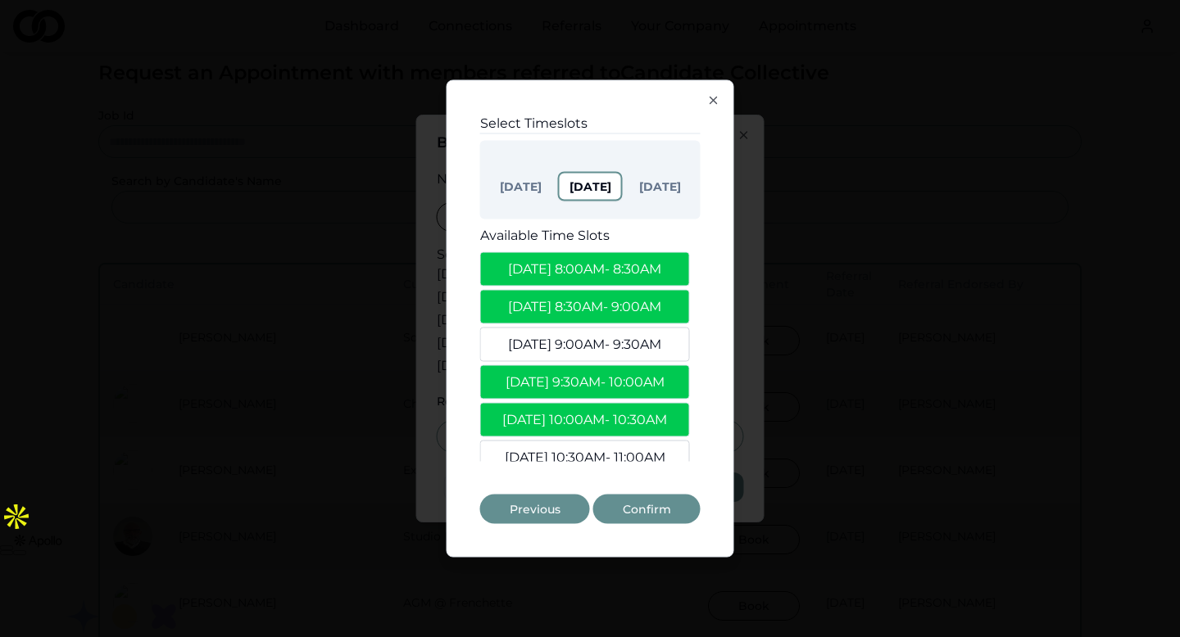
click at [642, 506] on button "Confirm" at bounding box center [646, 509] width 107 height 29
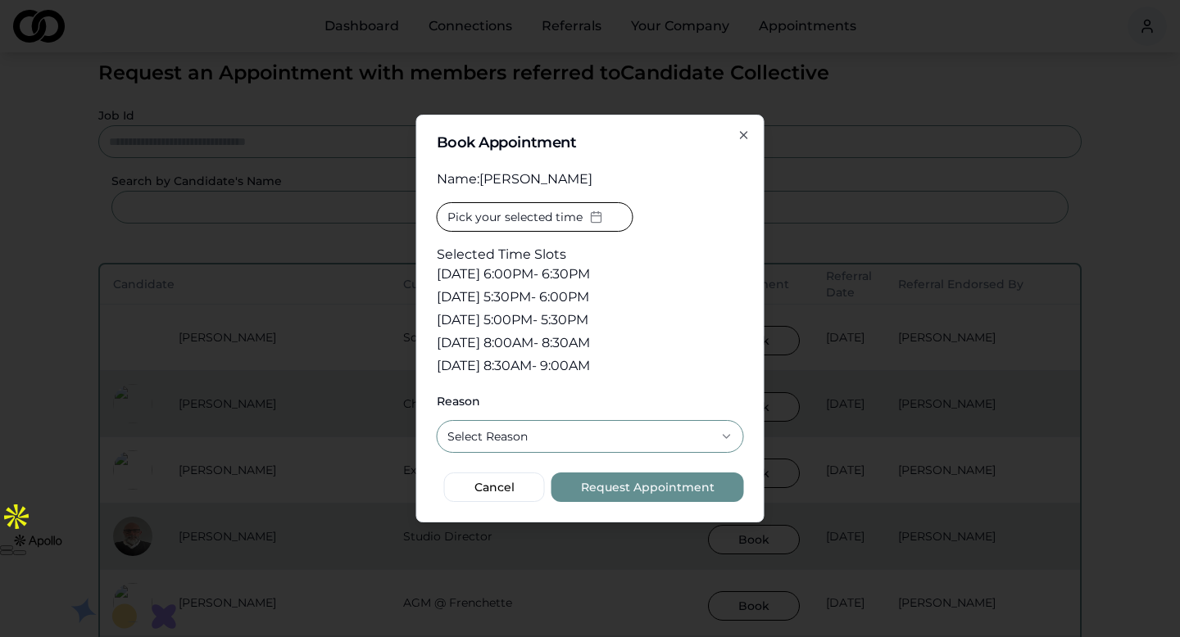
click at [674, 429] on button "Select Reason" at bounding box center [590, 436] width 307 height 33
click at [624, 497] on button "Request Appointment" at bounding box center [647, 487] width 193 height 29
click at [628, 495] on button "Request Appointment" at bounding box center [647, 487] width 193 height 29
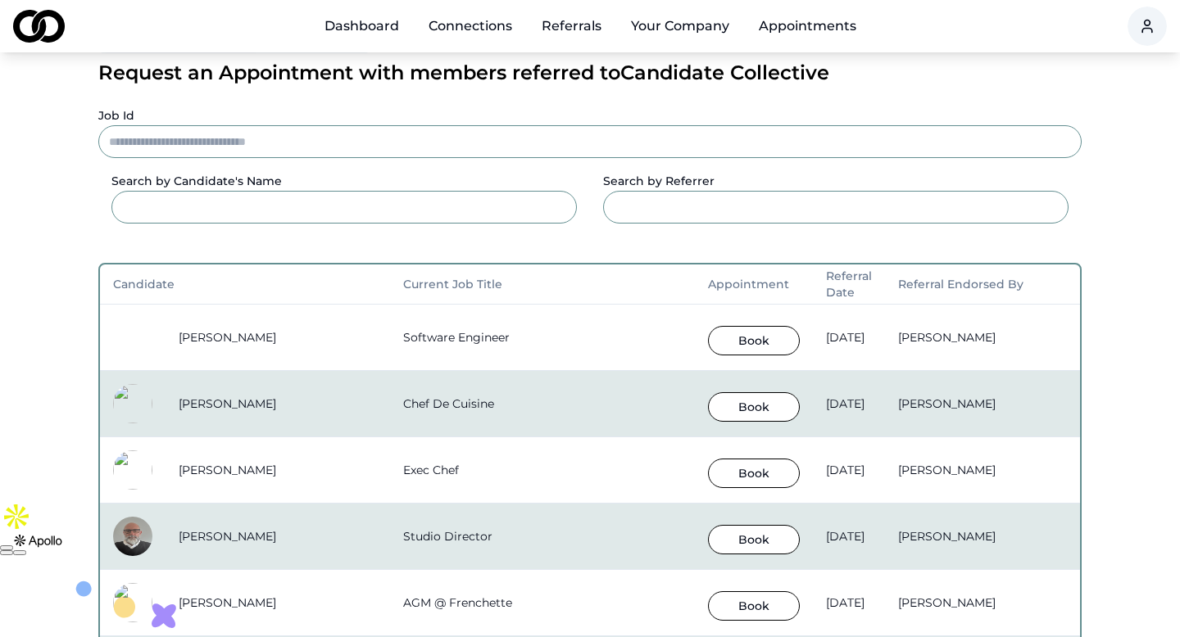
click at [361, 28] on link "Dashboard" at bounding box center [361, 26] width 101 height 33
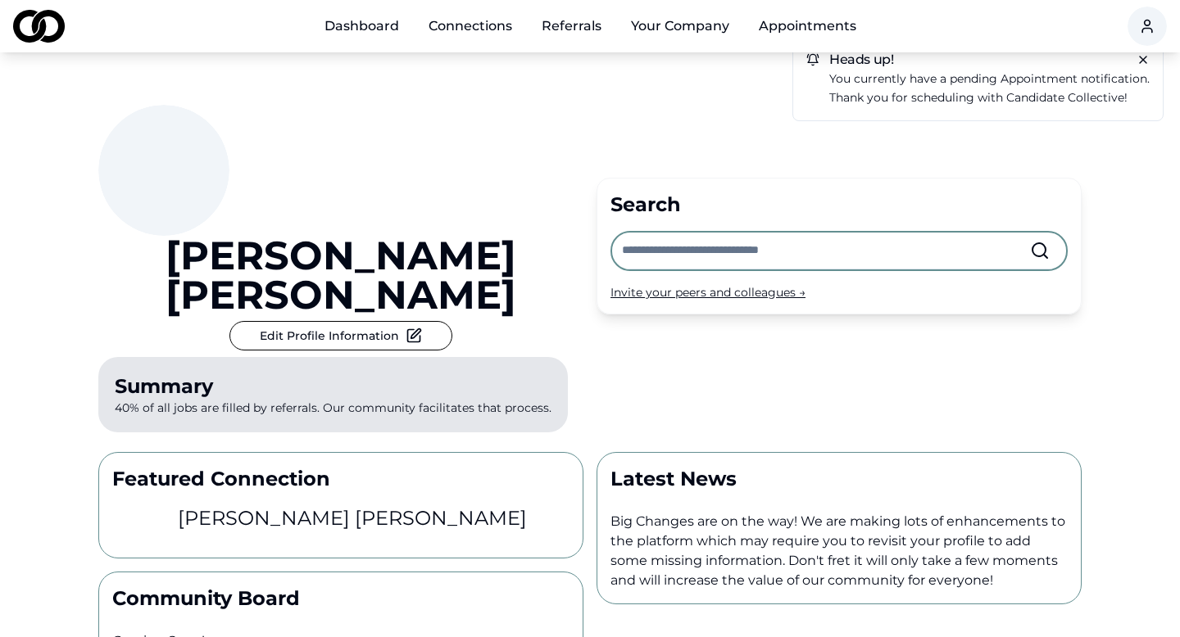
click at [649, 239] on input "text" at bounding box center [826, 251] width 408 height 36
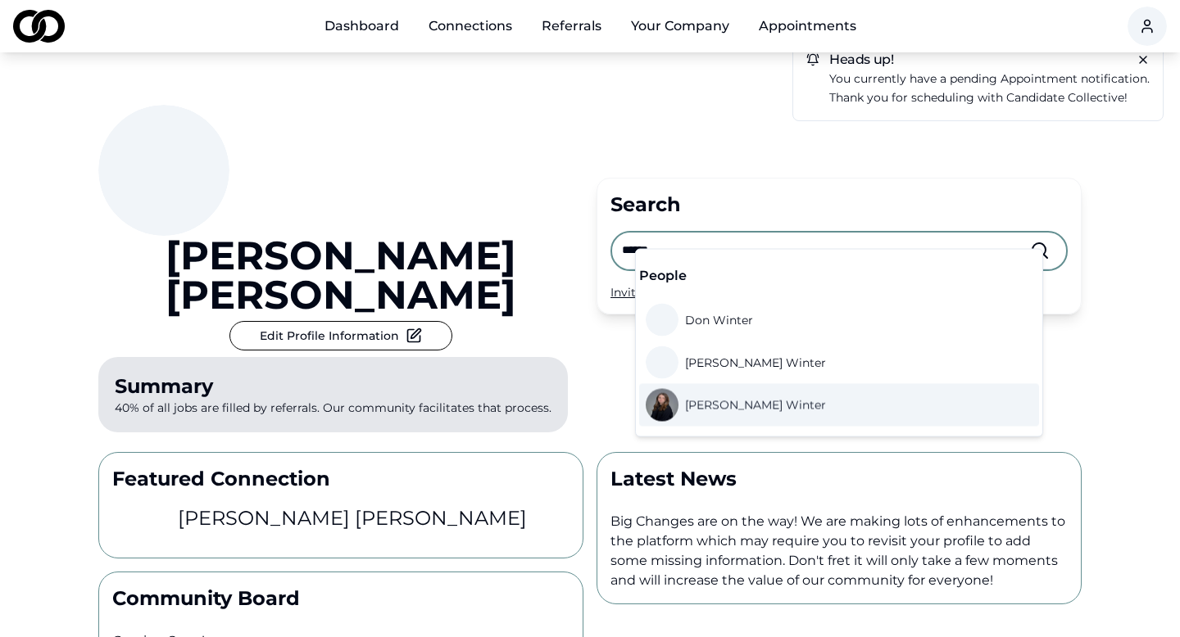
type input "******"
click at [733, 406] on span "Lindsey Winter" at bounding box center [755, 405] width 141 height 16
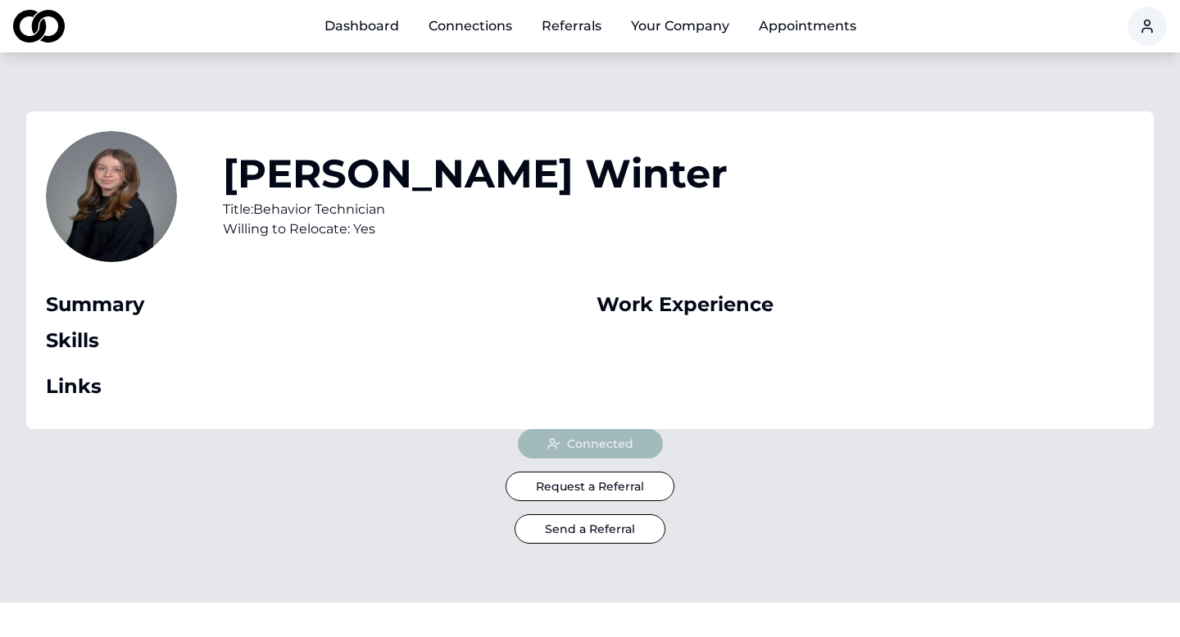
click at [608, 535] on button "Send a Referral" at bounding box center [590, 529] width 151 height 29
click at [603, 533] on button "Send a Referral" at bounding box center [590, 529] width 151 height 29
click at [603, 528] on button "Send a Referral" at bounding box center [590, 529] width 151 height 29
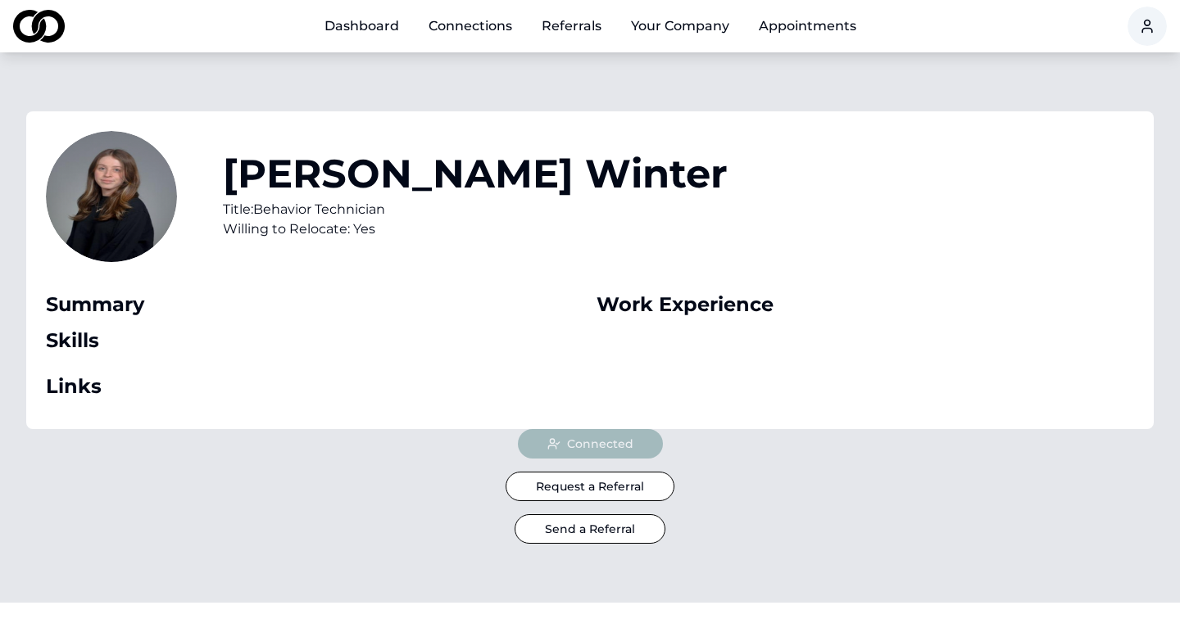
click at [603, 528] on button "Send a Referral" at bounding box center [590, 529] width 151 height 29
click at [465, 24] on link "Connections" at bounding box center [470, 26] width 110 height 33
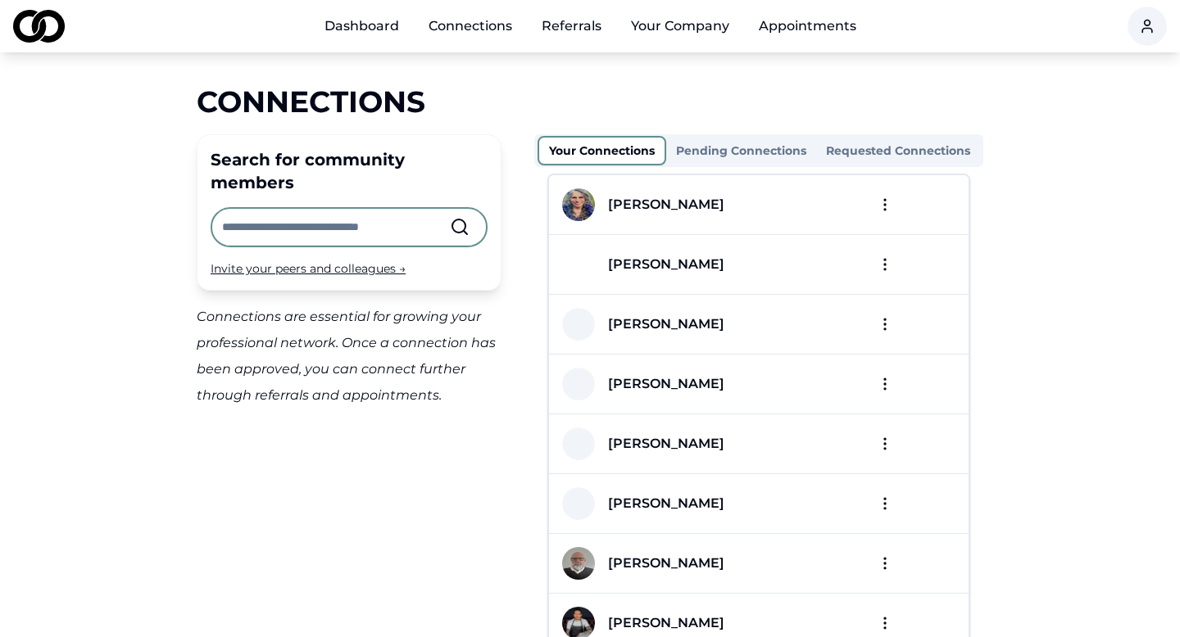
click at [580, 30] on link "Referrals" at bounding box center [571, 26] width 86 height 33
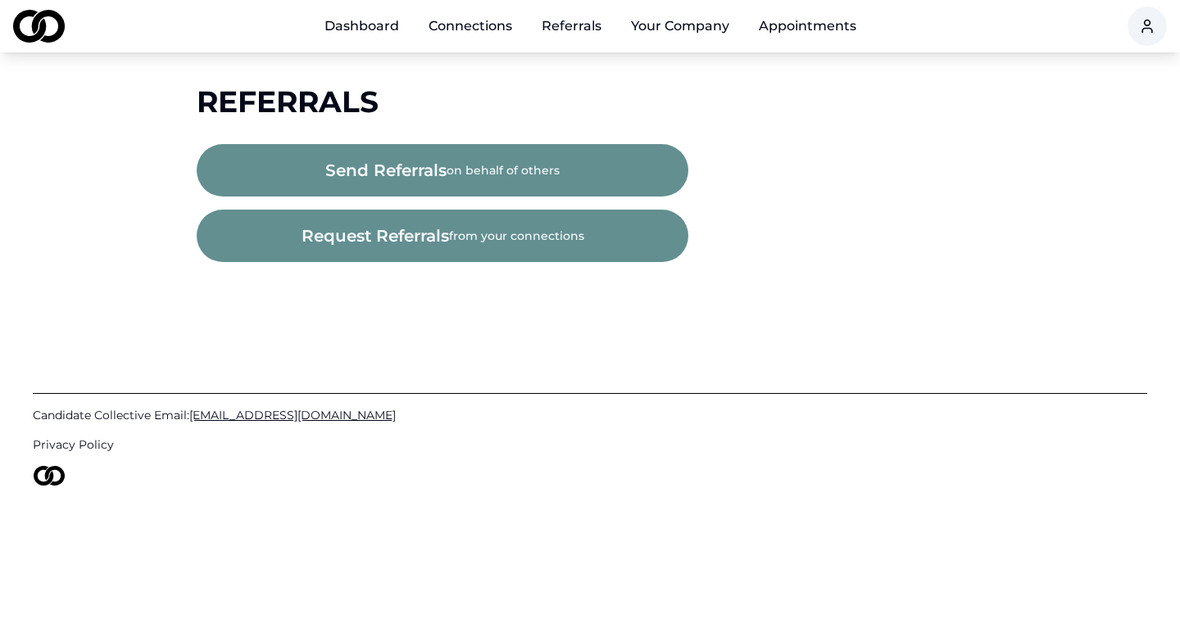
click at [452, 173] on button "send referrals on behalf of others" at bounding box center [443, 170] width 492 height 52
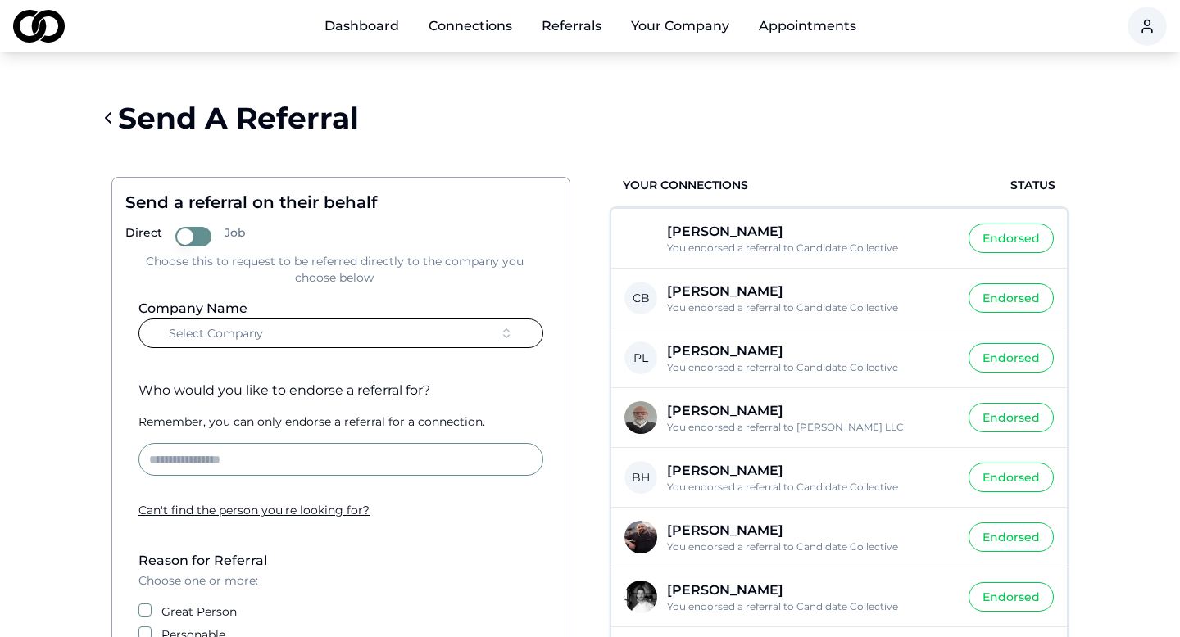
click at [238, 336] on span "Select Company" at bounding box center [216, 333] width 94 height 16
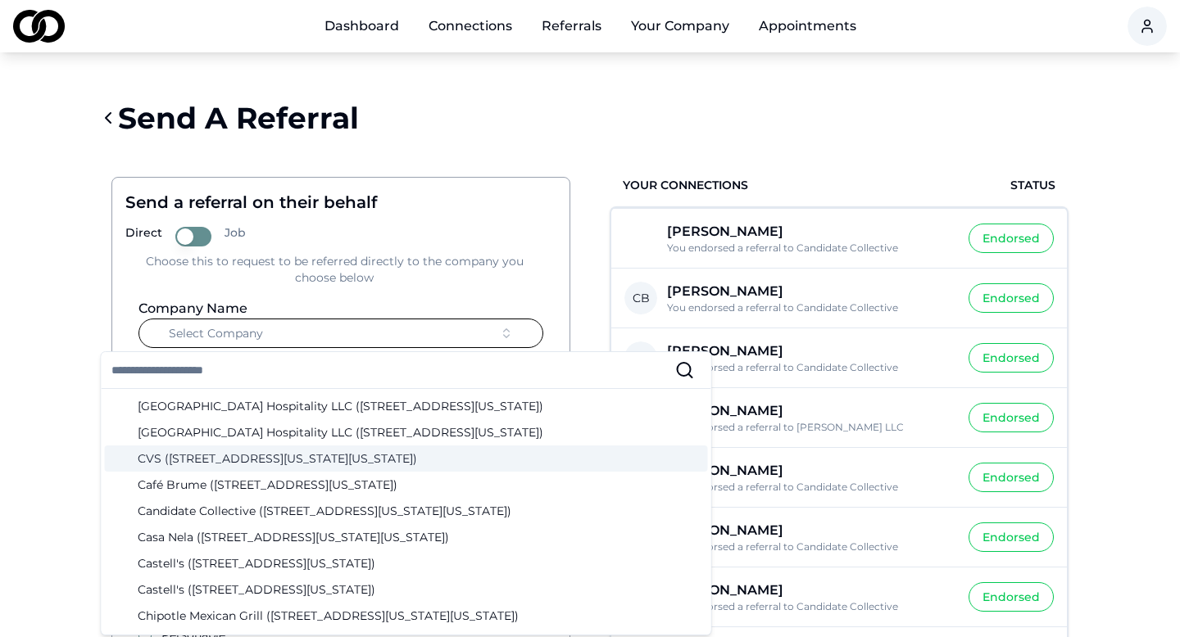
scroll to position [409, 0]
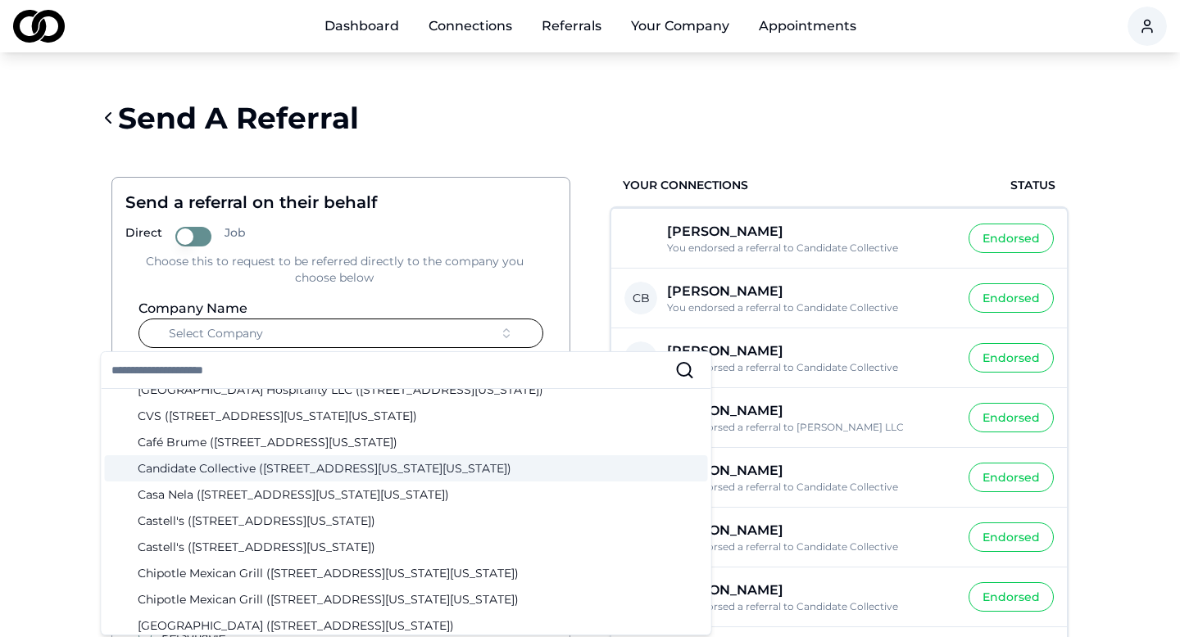
click at [261, 474] on div "Candidate Collective (12 West 44th Street, New York, New York)" at bounding box center [406, 469] width 603 height 26
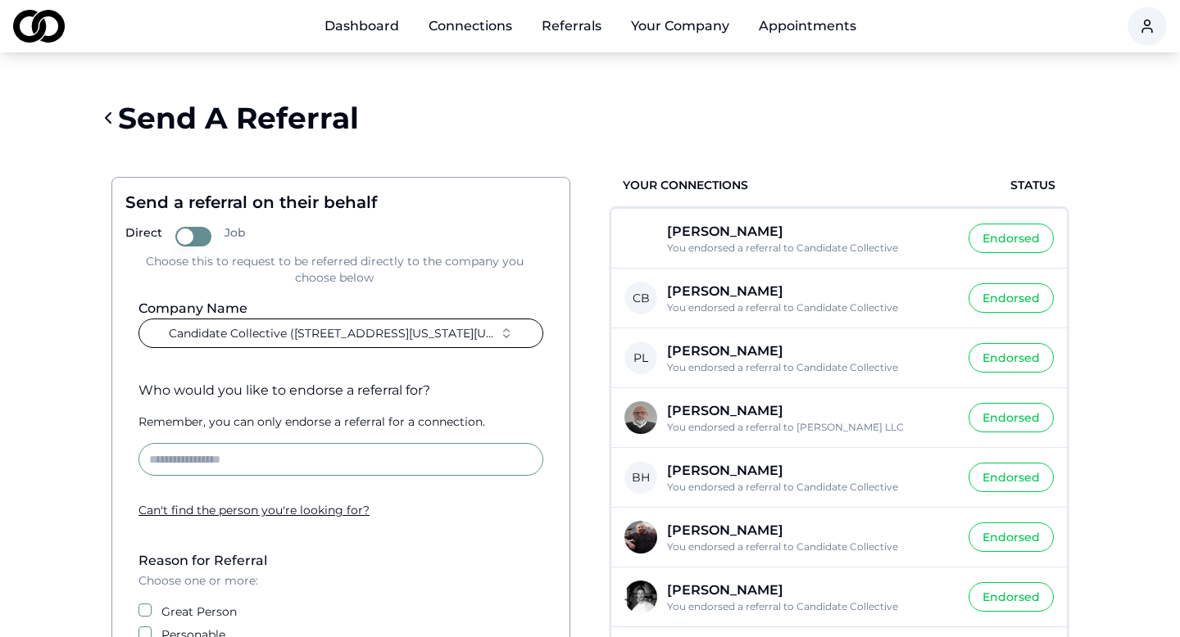
click at [241, 458] on input at bounding box center [340, 459] width 405 height 33
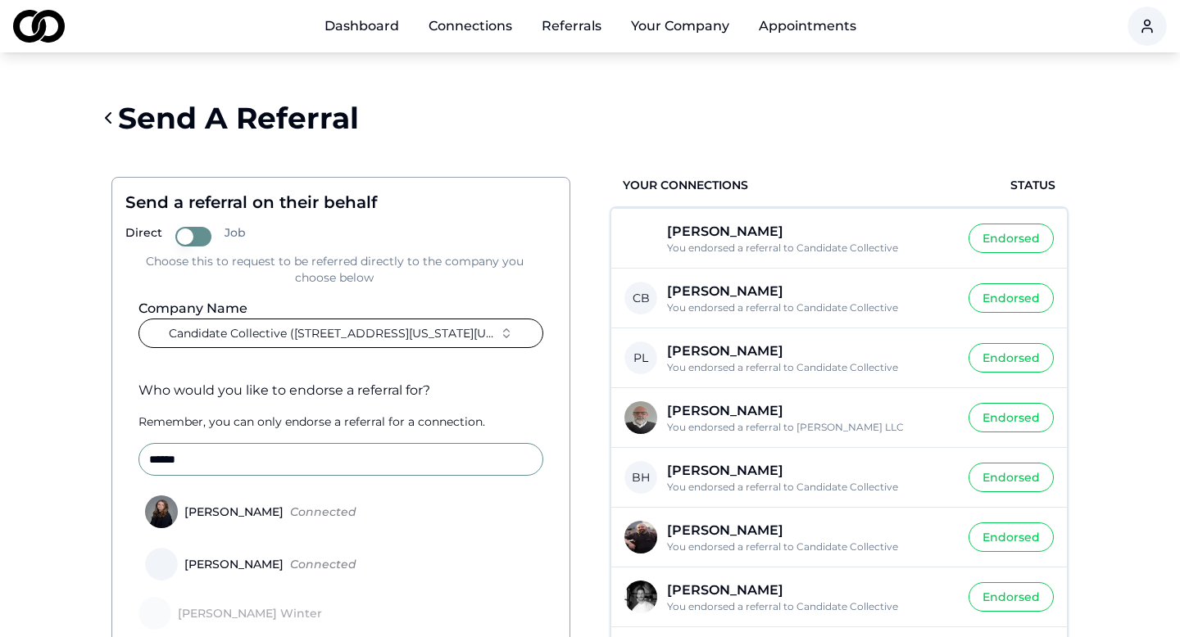
type input "******"
click at [248, 510] on div "Lindsey Winter" at bounding box center [234, 511] width 112 height 11
click at [151, 510] on button "Lindsey Winter Connected" at bounding box center [144, 512] width 13 height 13
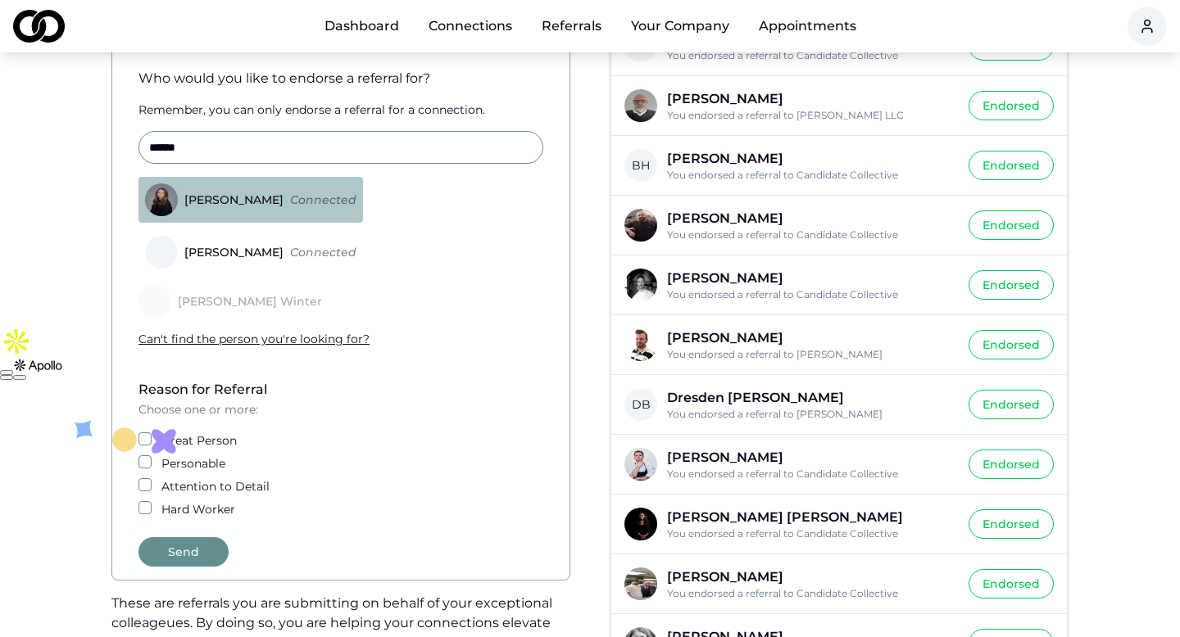
scroll to position [322, 0]
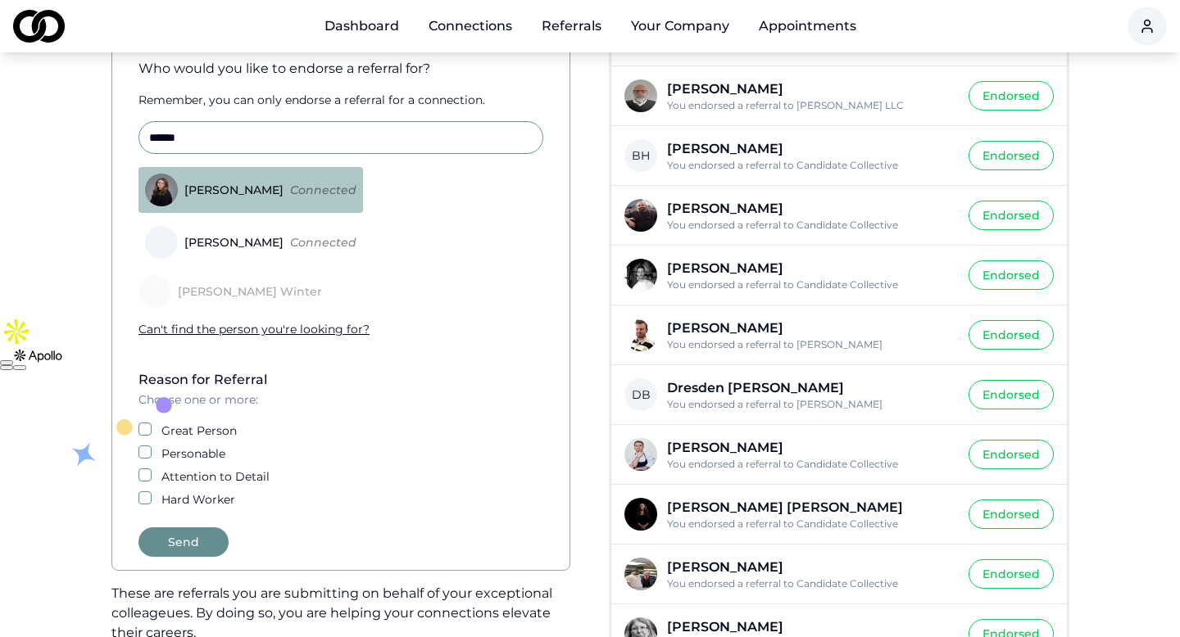
click at [149, 429] on button "Great Person" at bounding box center [144, 429] width 13 height 13
click at [145, 464] on div "Reason for Referral Choose one or more: Great Person Personable Attention to De…" at bounding box center [340, 439] width 431 height 138
click at [145, 450] on button "Personable" at bounding box center [144, 452] width 13 height 13
click at [143, 479] on button "Attention to Detail" at bounding box center [144, 475] width 13 height 13
click at [148, 499] on button "Hard Worker" at bounding box center [144, 498] width 13 height 13
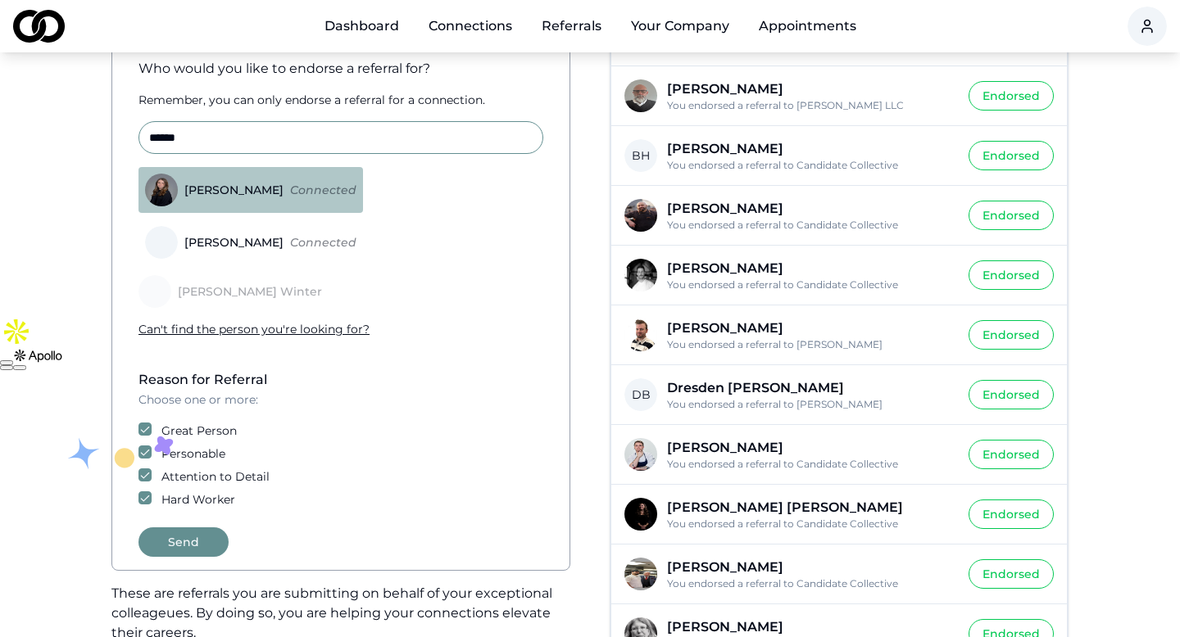
click at [178, 539] on button "Send" at bounding box center [183, 542] width 90 height 29
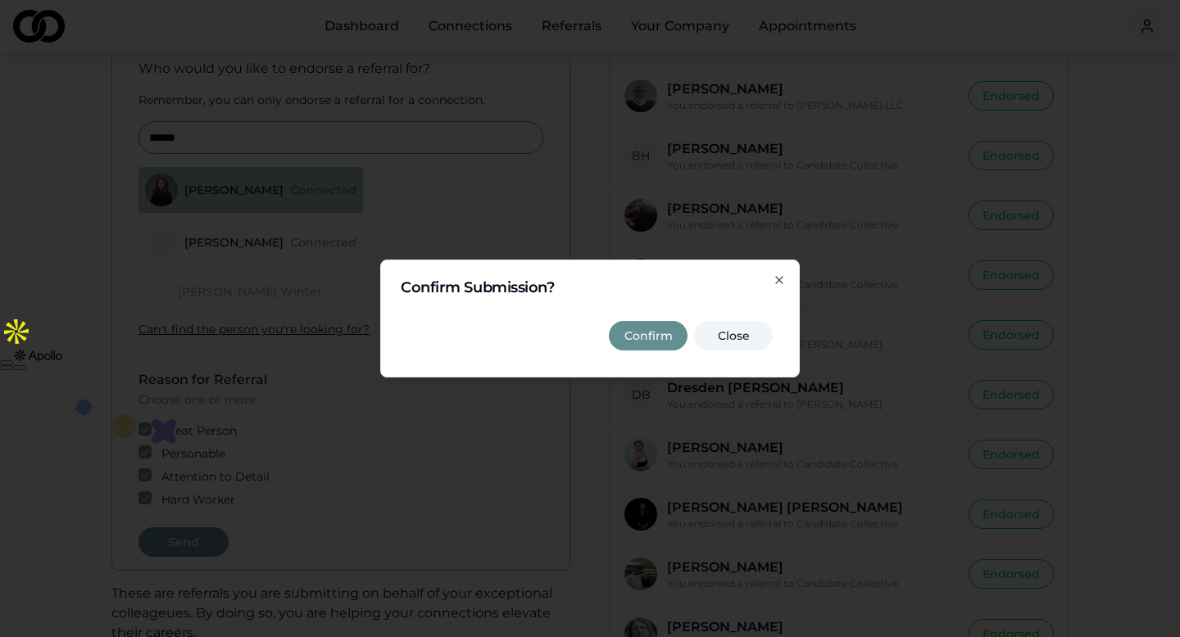
click at [652, 349] on button "Confirm" at bounding box center [648, 335] width 79 height 29
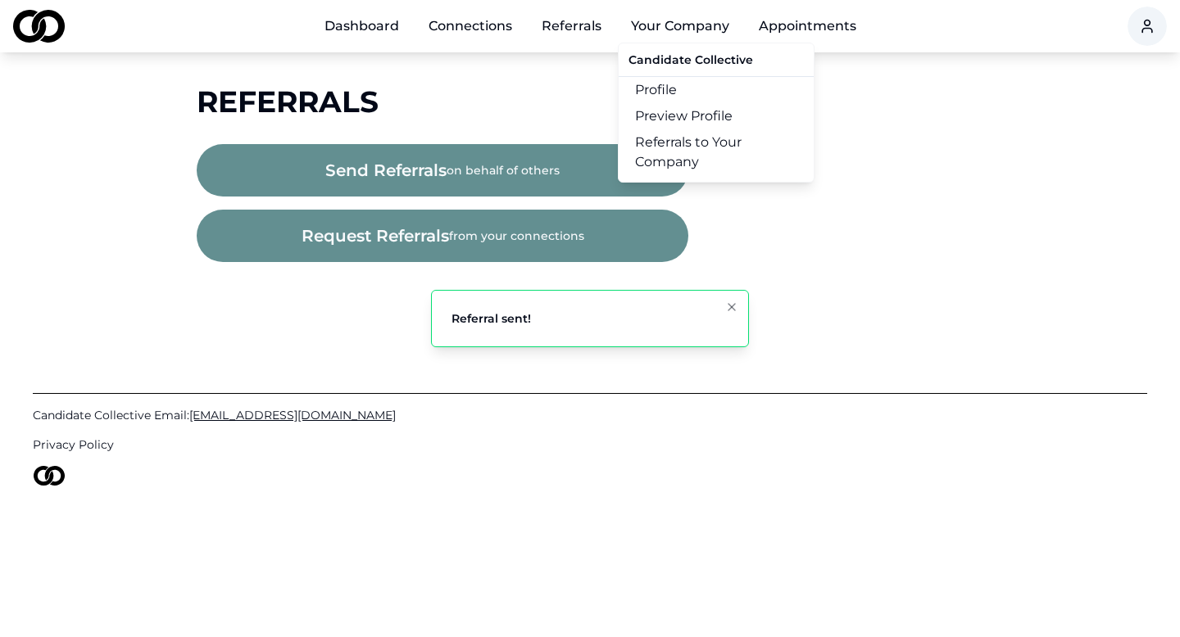
click at [705, 15] on button "Your Company" at bounding box center [680, 26] width 125 height 33
click at [695, 29] on button "Your Company" at bounding box center [680, 26] width 125 height 33
click at [697, 155] on link "Referrals to Your Company" at bounding box center [716, 152] width 195 height 46
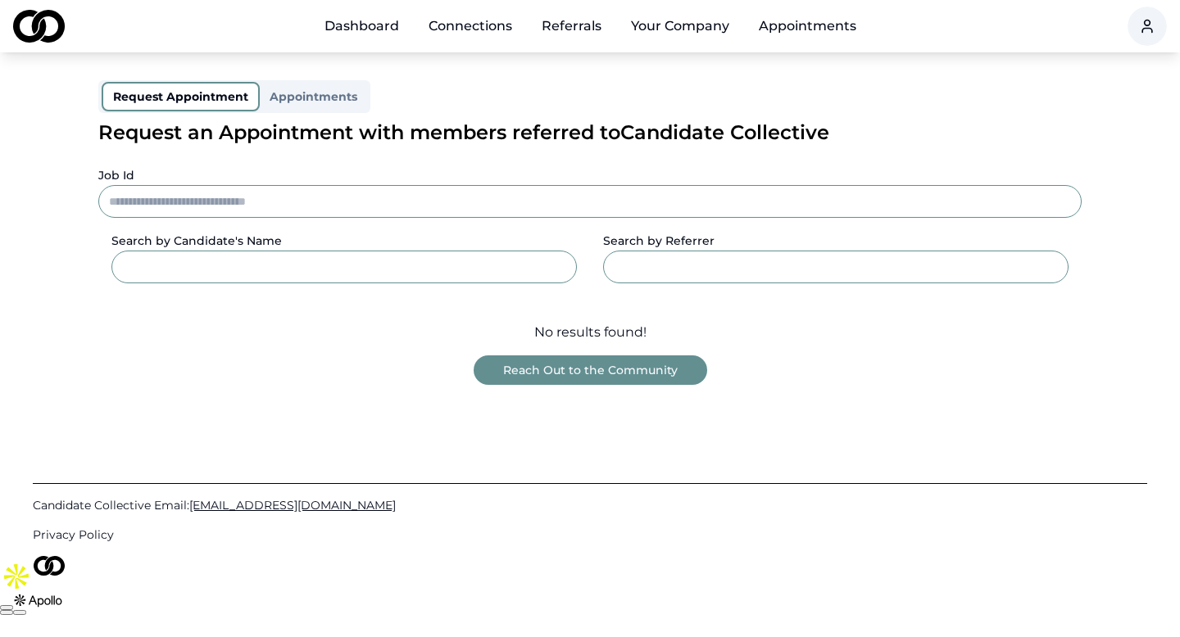
scroll to position [94, 0]
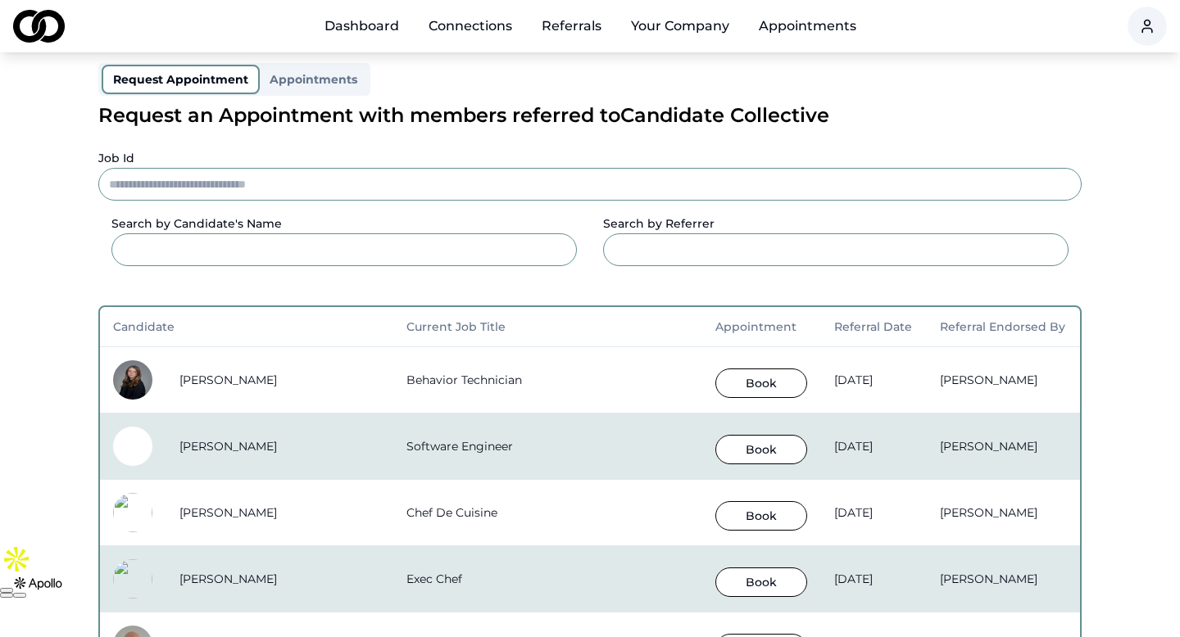
click at [715, 385] on button "Book" at bounding box center [761, 383] width 92 height 29
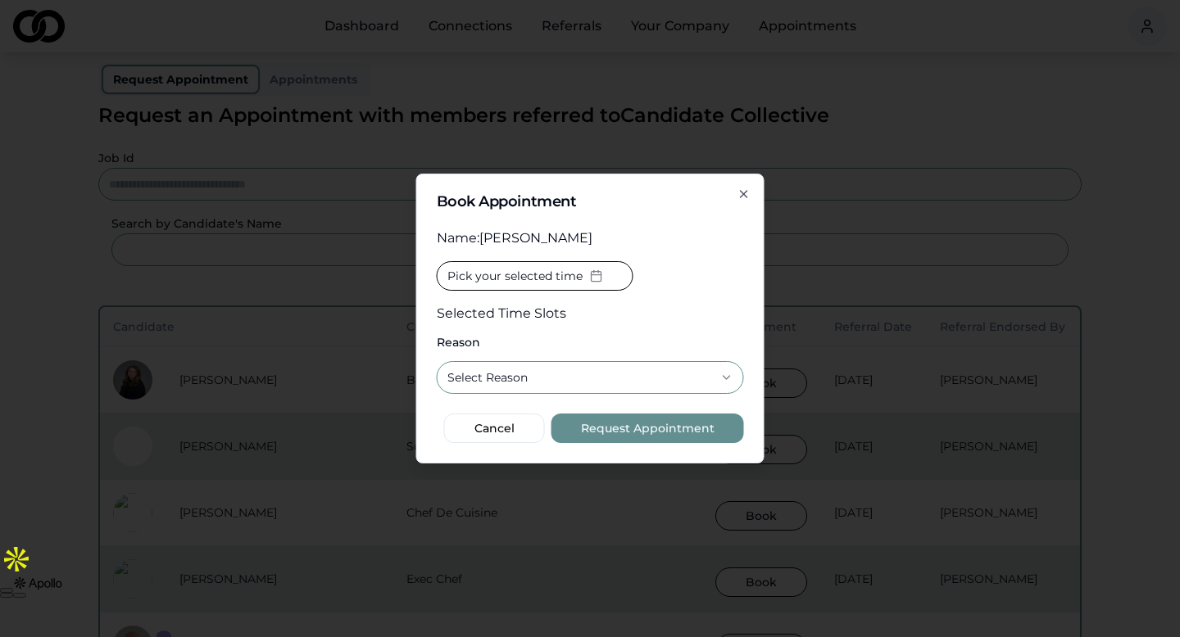
click at [587, 267] on button "Pick your selected time" at bounding box center [535, 275] width 197 height 29
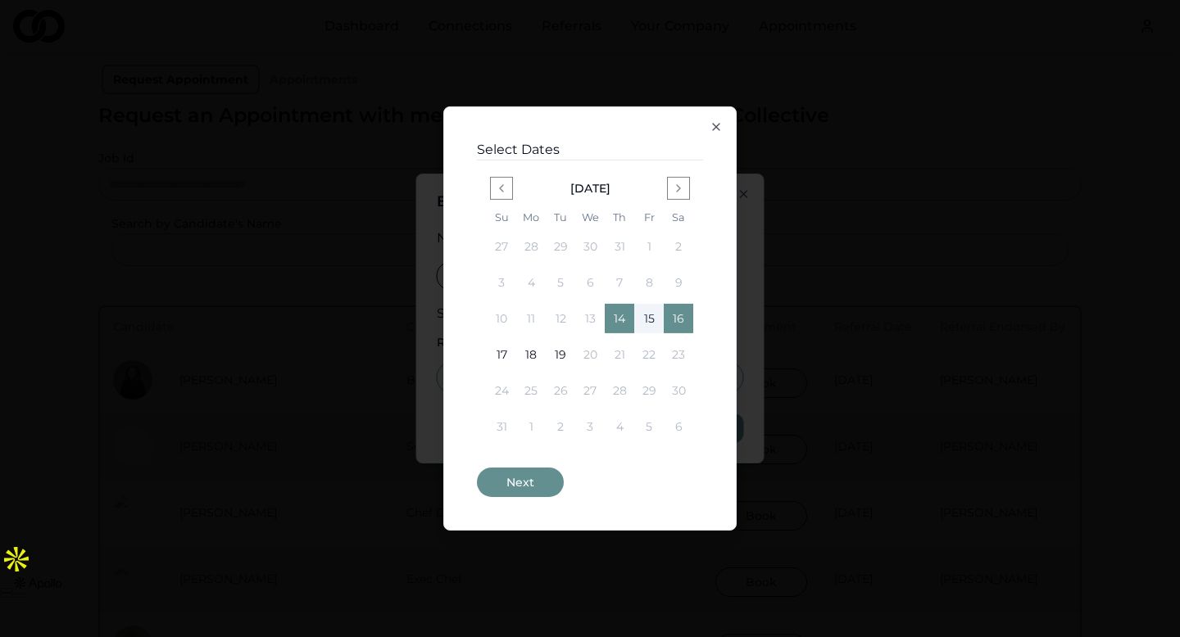
click at [720, 123] on icon "button" at bounding box center [716, 126] width 13 height 13
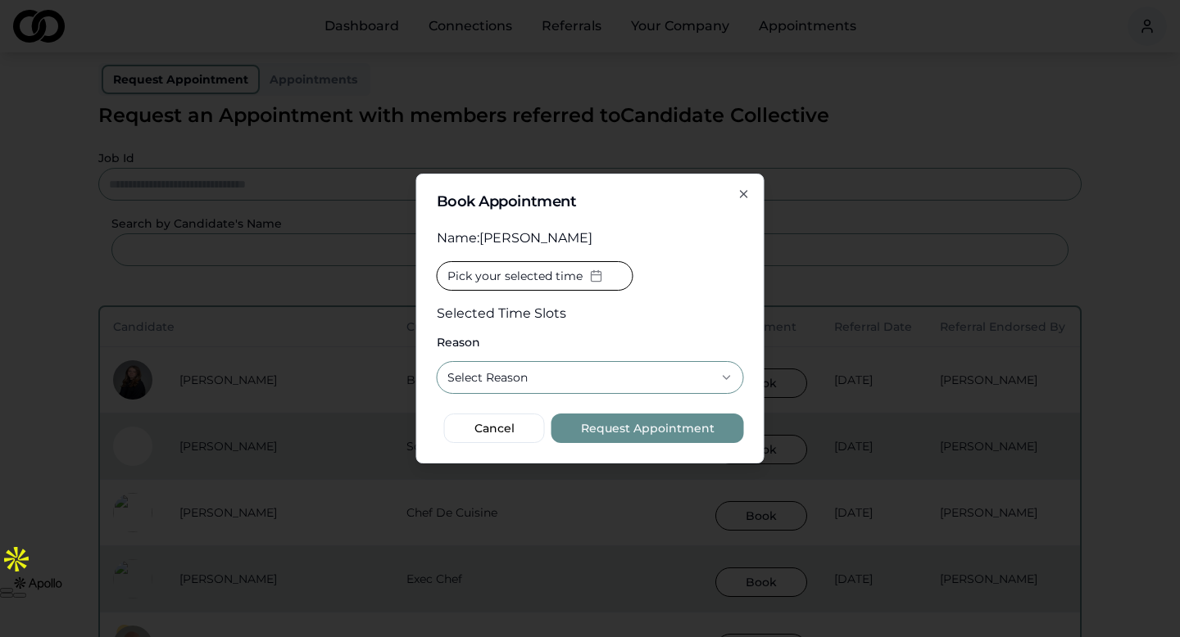
click at [745, 197] on icon "button" at bounding box center [743, 194] width 13 height 13
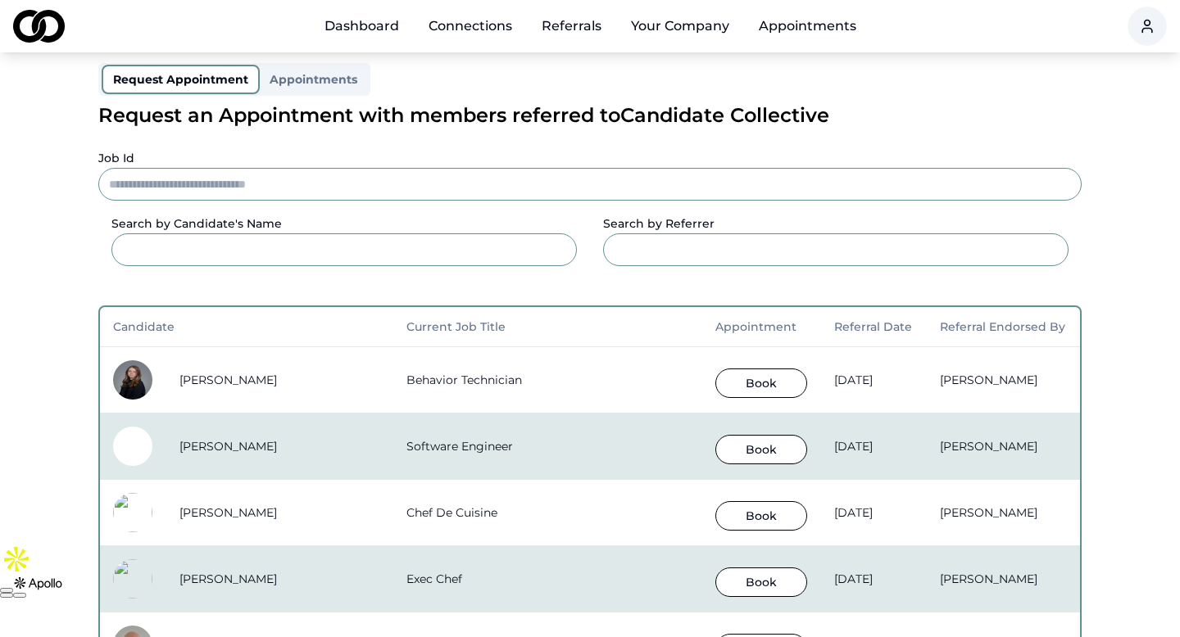
click at [361, 27] on link "Dashboard" at bounding box center [361, 26] width 101 height 33
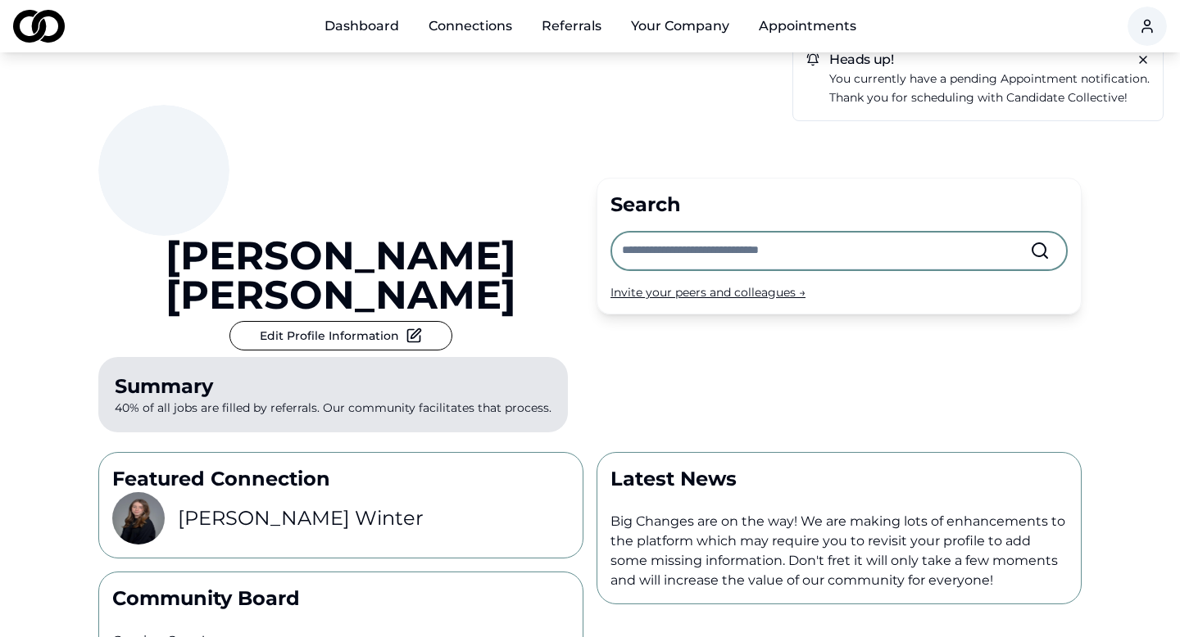
click at [1014, 88] on p "Thank you for scheduling with Candidate Collective!" at bounding box center [989, 97] width 320 height 19
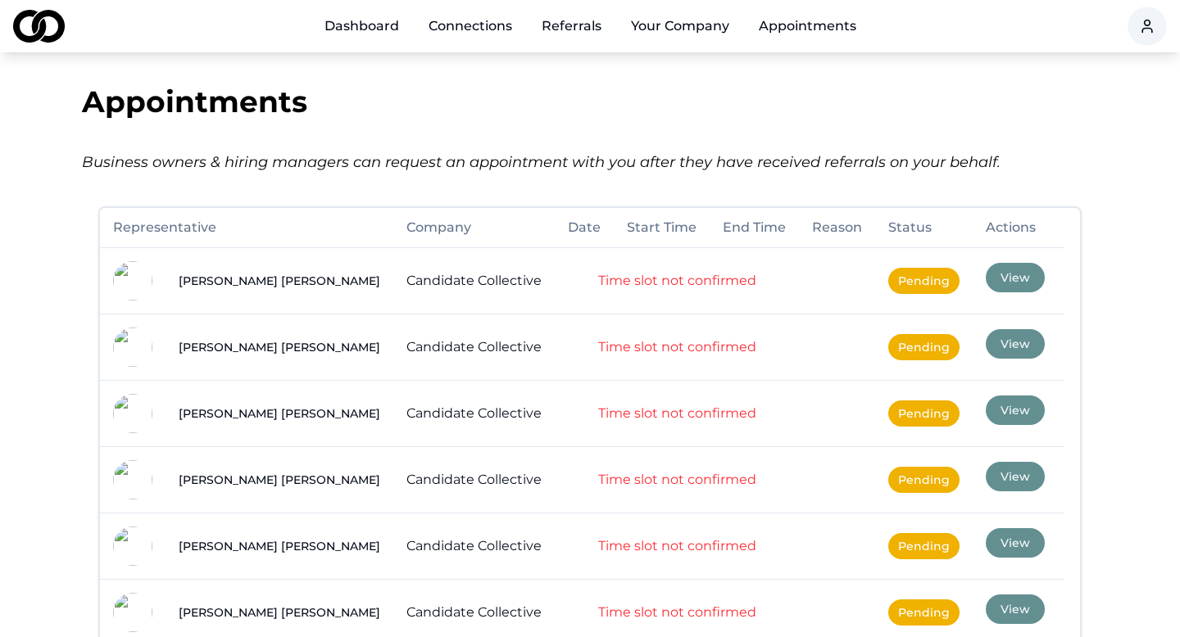
click at [986, 289] on button "View" at bounding box center [1015, 277] width 59 height 29
